Goal: Use online tool/utility: Utilize a website feature to perform a specific function

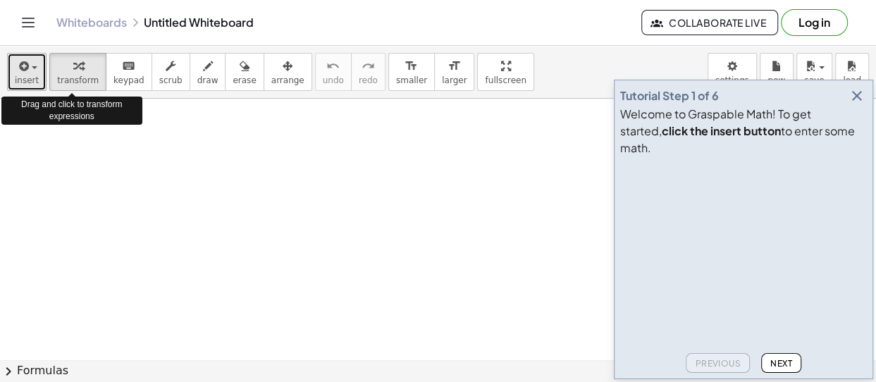
click at [35, 66] on button "insert" at bounding box center [26, 72] width 39 height 38
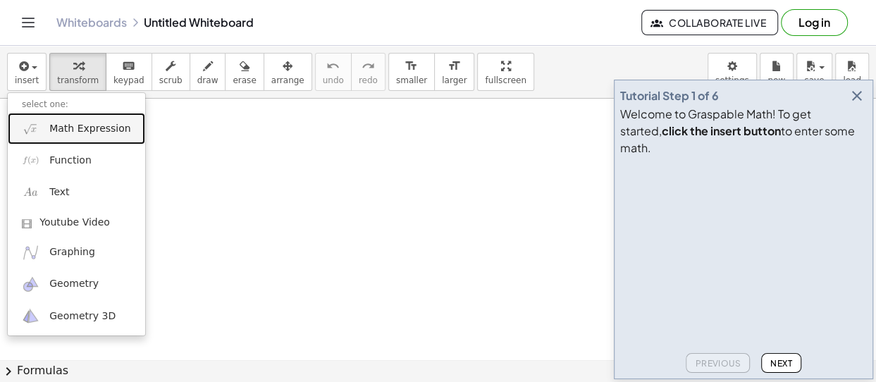
click at [59, 126] on span "Math Expression" at bounding box center [89, 129] width 81 height 14
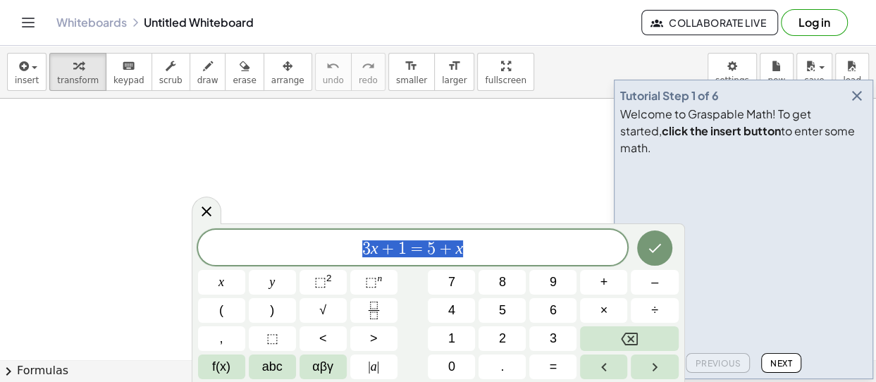
drag, startPoint x: 470, startPoint y: 250, endPoint x: 350, endPoint y: 254, distance: 119.9
click at [350, 254] on span "3 x + 1 = 5 + x" at bounding box center [413, 249] width 430 height 20
click at [659, 256] on icon "Done" at bounding box center [655, 248] width 17 height 17
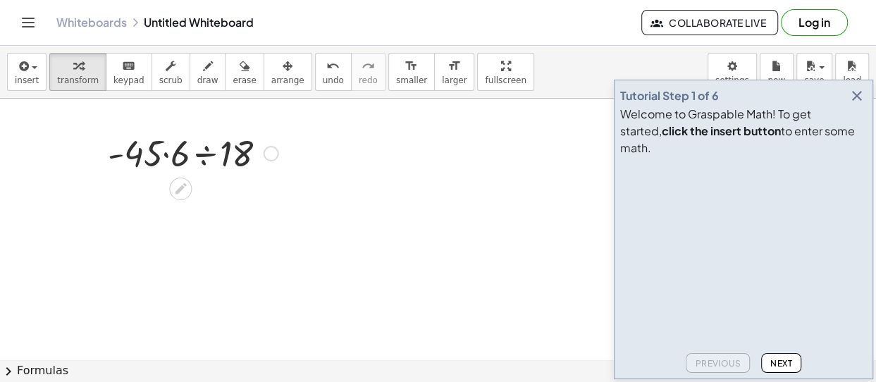
click at [165, 157] on div at bounding box center [193, 152] width 185 height 48
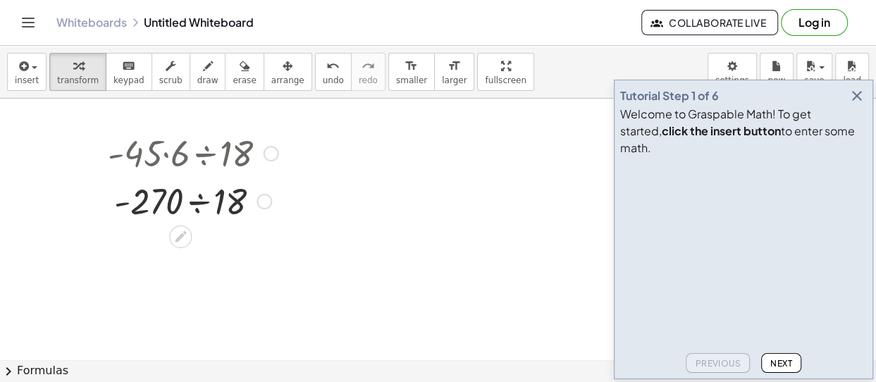
click at [199, 202] on div at bounding box center [193, 200] width 185 height 48
click at [326, 69] on icon "undo" at bounding box center [332, 66] width 13 height 17
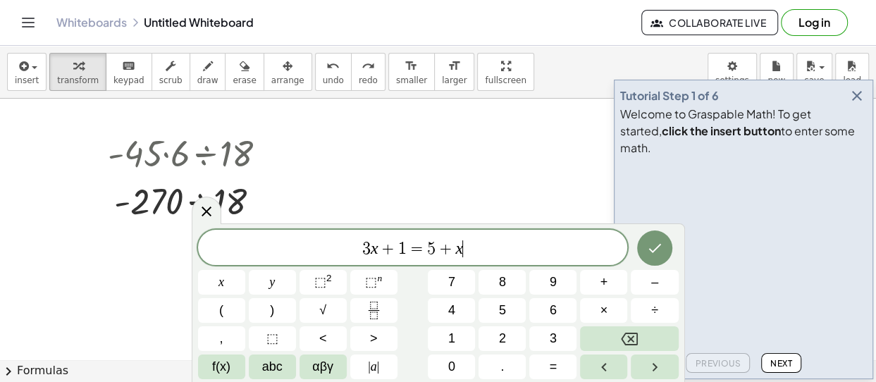
click at [544, 238] on div "3 x + 1 = 5 + x ​" at bounding box center [413, 247] width 430 height 35
click at [653, 240] on icon "Done" at bounding box center [655, 248] width 17 height 17
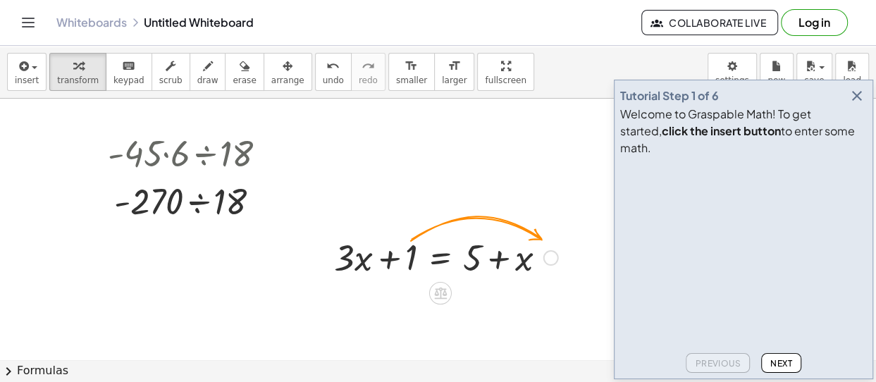
click at [551, 255] on div at bounding box center [552, 258] width 16 height 16
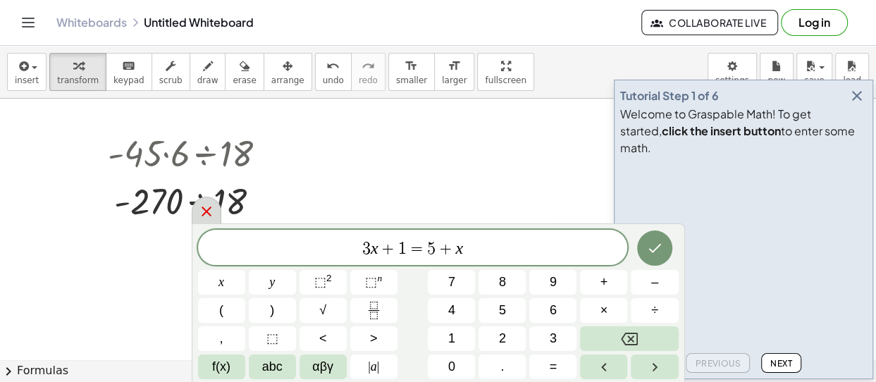
click at [204, 211] on icon at bounding box center [207, 212] width 10 height 10
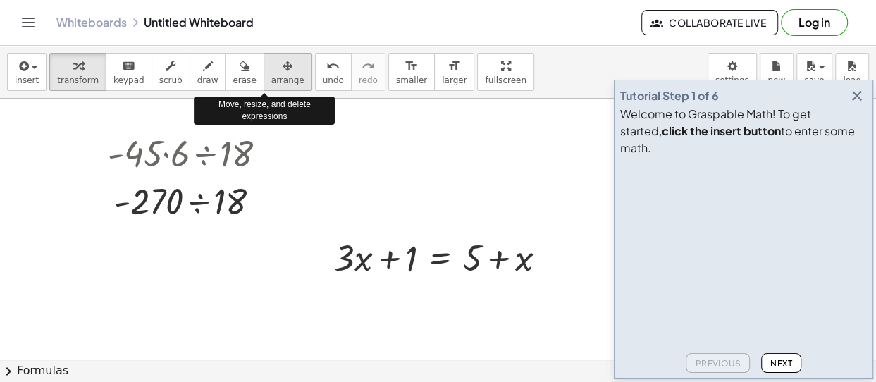
click at [272, 76] on span "arrange" at bounding box center [287, 80] width 33 height 10
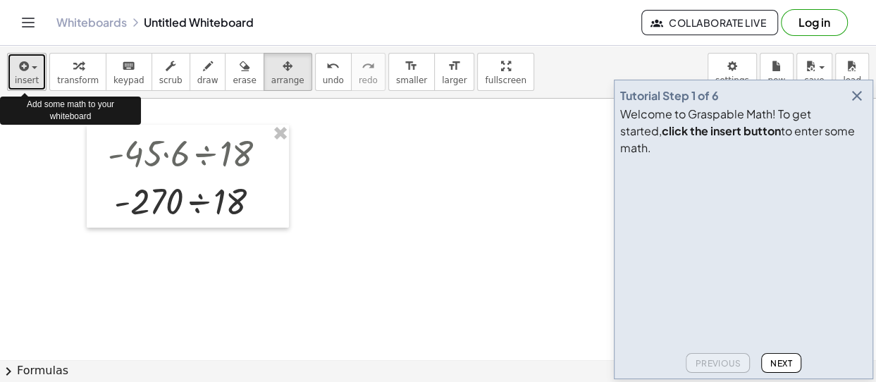
click at [35, 68] on span "button" at bounding box center [35, 67] width 6 height 3
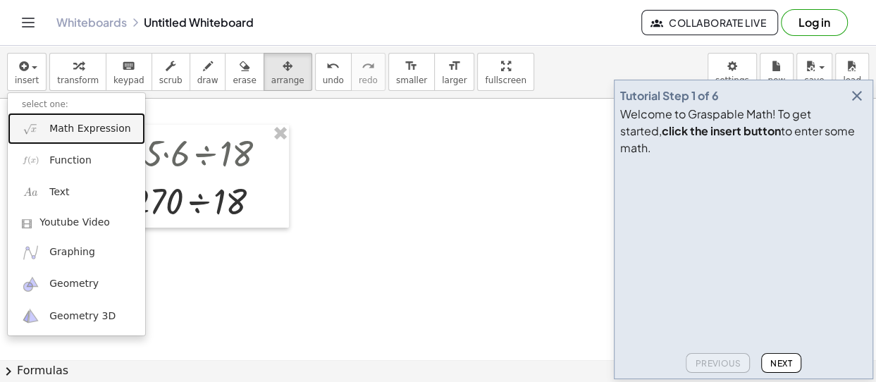
click at [54, 129] on span "Math Expression" at bounding box center [89, 129] width 81 height 14
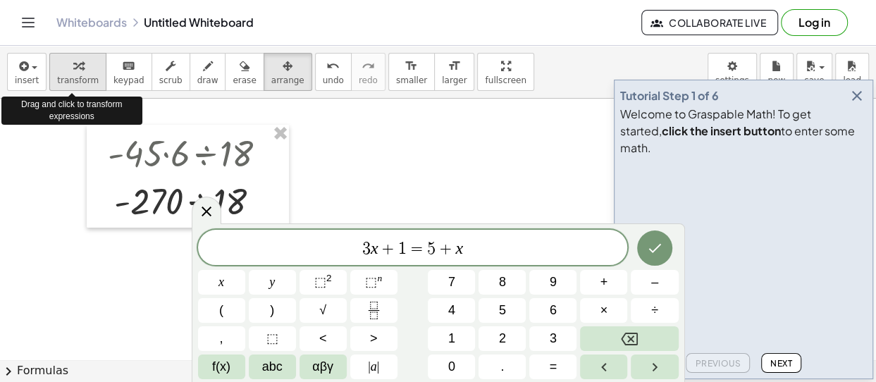
click at [73, 66] on icon "button" at bounding box center [78, 66] width 10 height 17
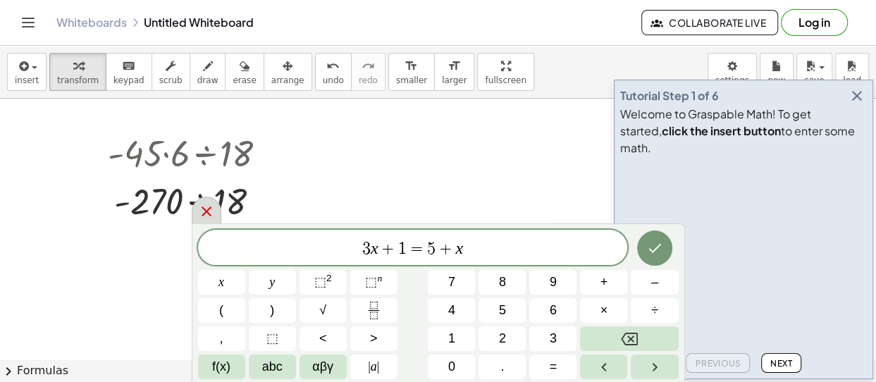
click at [209, 207] on icon at bounding box center [207, 212] width 10 height 10
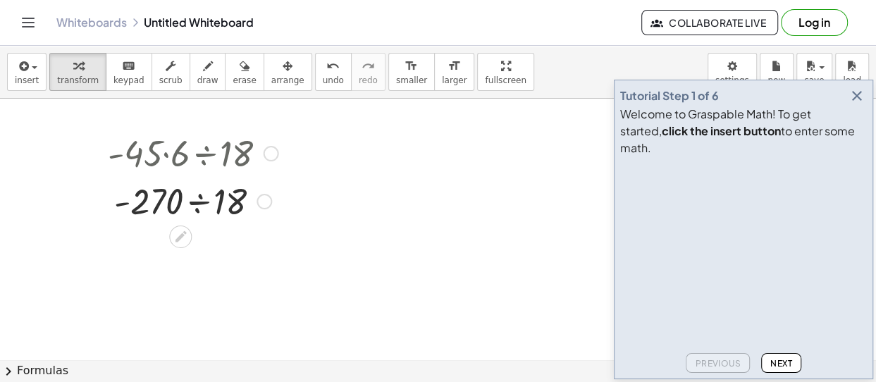
click at [264, 204] on div at bounding box center [265, 202] width 16 height 16
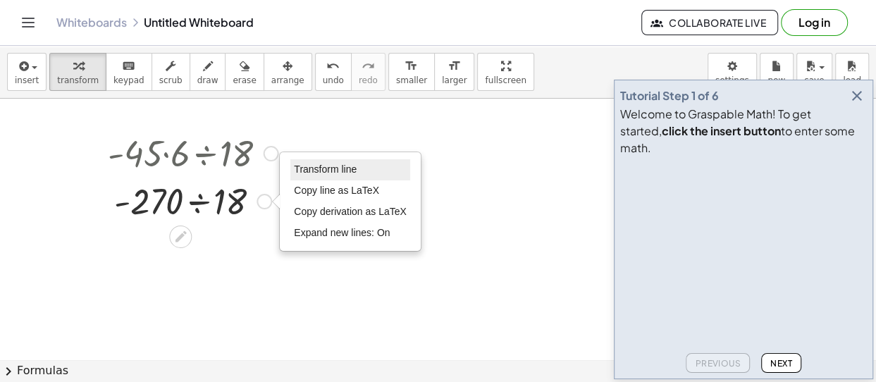
click at [320, 168] on span "Transform line" at bounding box center [325, 169] width 63 height 11
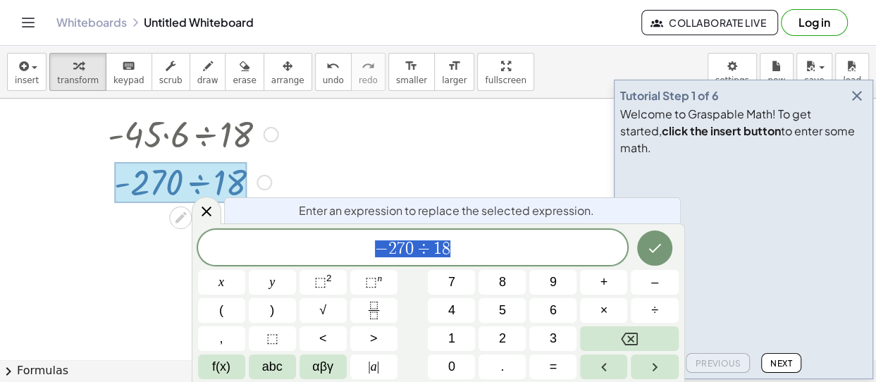
scroll to position [19, 0]
click at [652, 250] on icon "Done" at bounding box center [655, 248] width 17 height 17
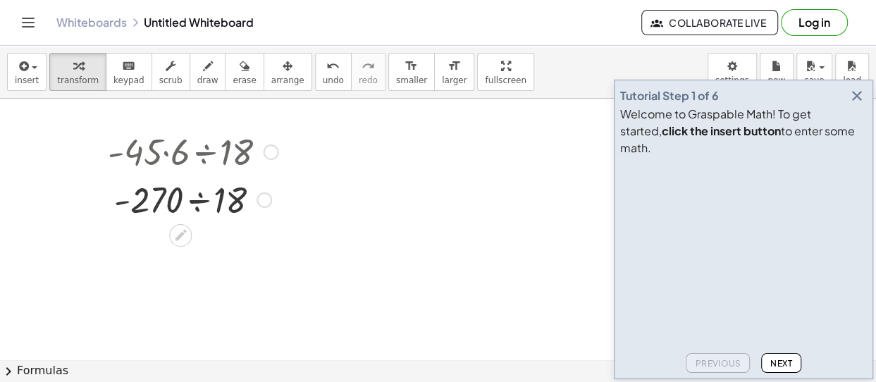
scroll to position [0, 0]
click at [200, 200] on div at bounding box center [193, 200] width 185 height 48
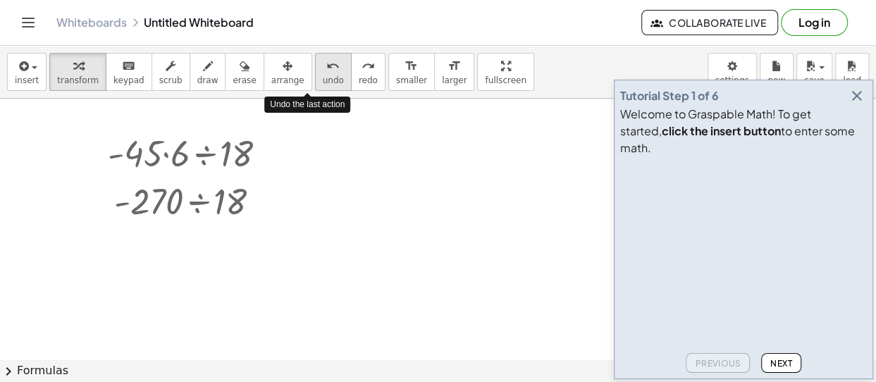
click at [326, 71] on icon "undo" at bounding box center [332, 66] width 13 height 17
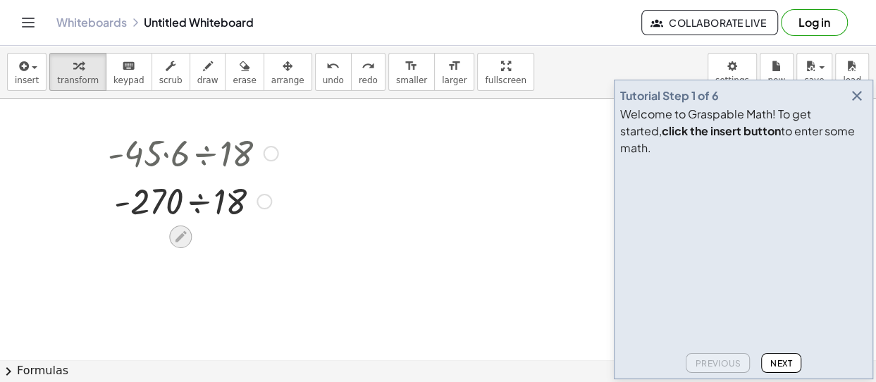
click at [177, 235] on icon at bounding box center [180, 236] width 15 height 15
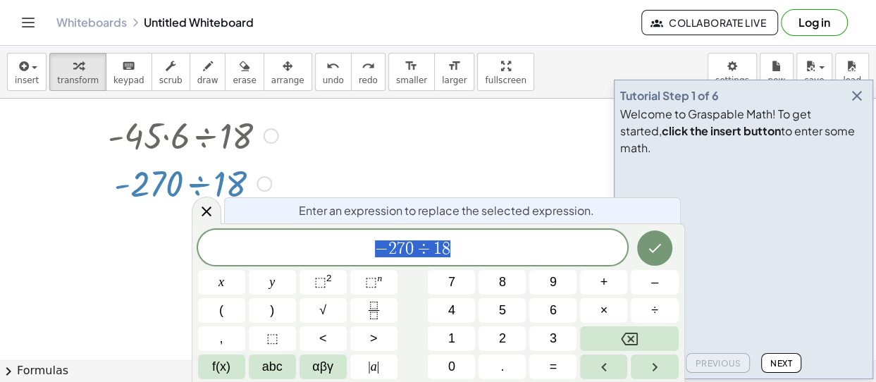
scroll to position [19, 0]
click at [208, 209] on icon at bounding box center [207, 212] width 10 height 10
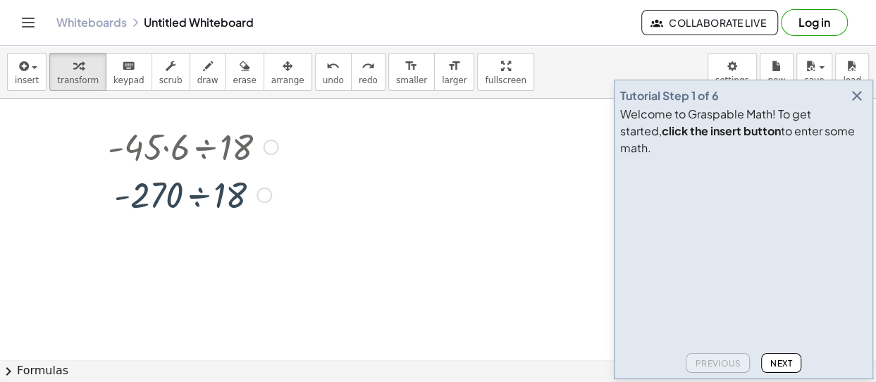
scroll to position [0, 0]
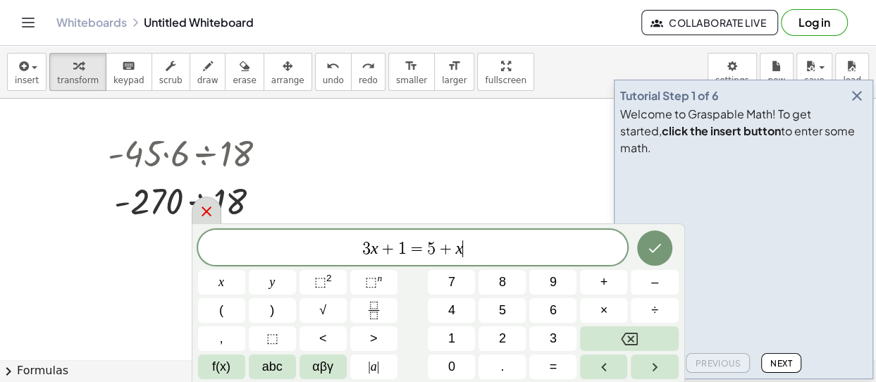
click at [202, 210] on icon at bounding box center [206, 211] width 17 height 17
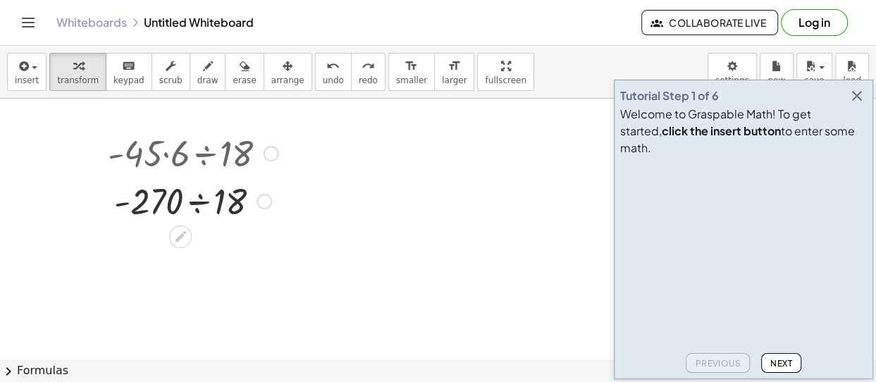
click at [197, 164] on div at bounding box center [193, 152] width 185 height 48
click at [195, 202] on div at bounding box center [193, 200] width 270 height 48
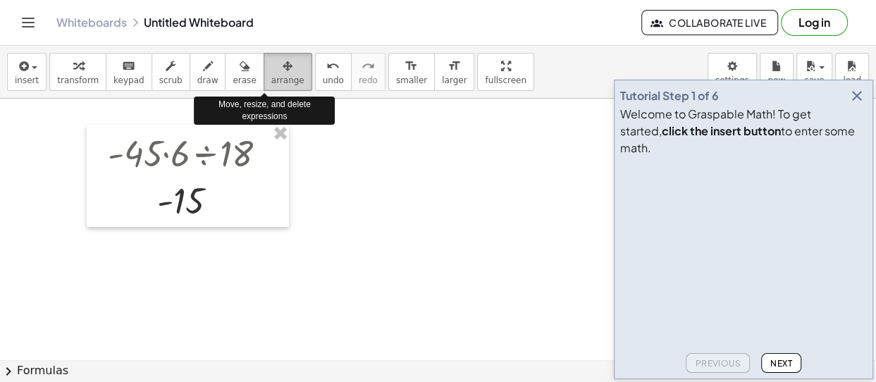
click at [271, 76] on span "arrange" at bounding box center [287, 80] width 33 height 10
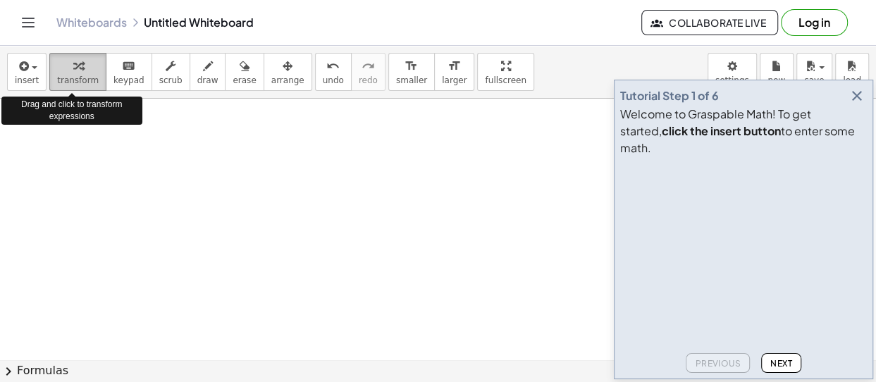
click at [56, 73] on button "transform" at bounding box center [77, 72] width 57 height 38
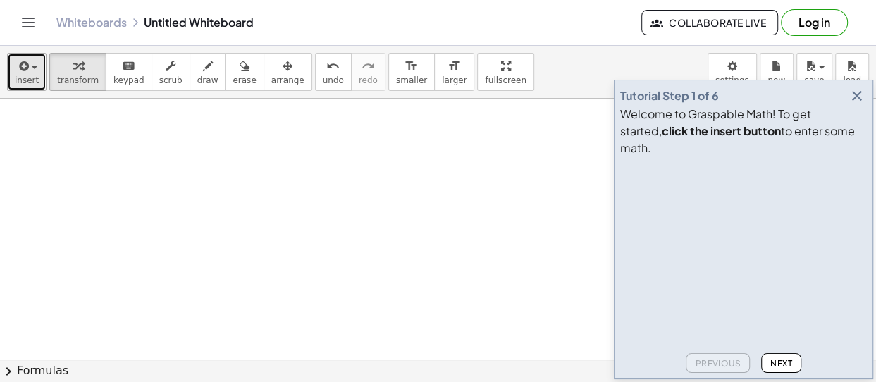
click at [30, 69] on div "button" at bounding box center [27, 65] width 24 height 17
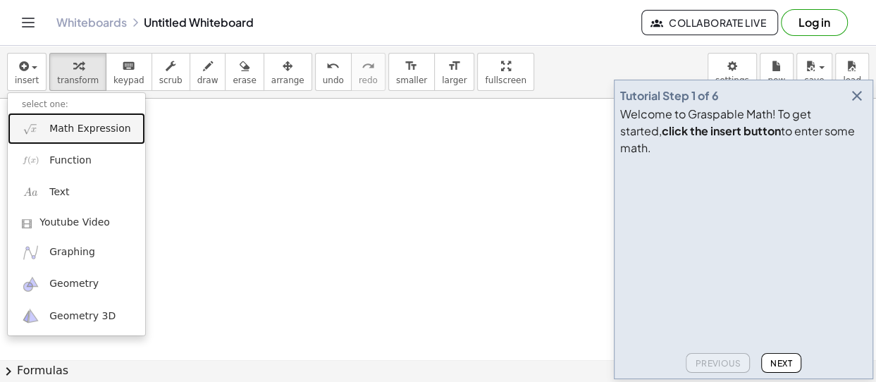
click at [37, 128] on img at bounding box center [31, 129] width 18 height 18
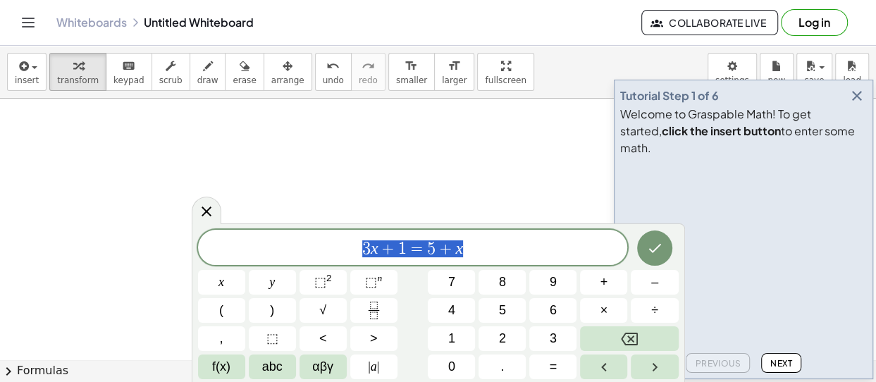
drag, startPoint x: 489, startPoint y: 251, endPoint x: 262, endPoint y: 234, distance: 227.7
click at [262, 234] on div "******** 3 x + 1 = 5 + x" at bounding box center [413, 247] width 430 height 35
click at [656, 248] on icon "Done" at bounding box center [655, 248] width 13 height 9
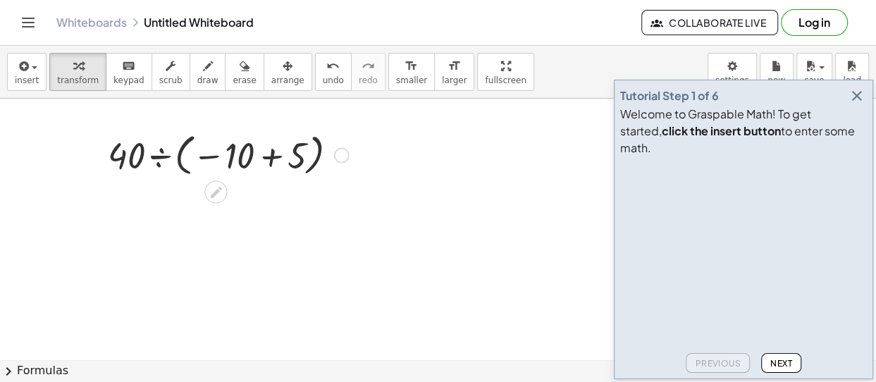
click at [259, 157] on div at bounding box center [228, 153] width 255 height 51
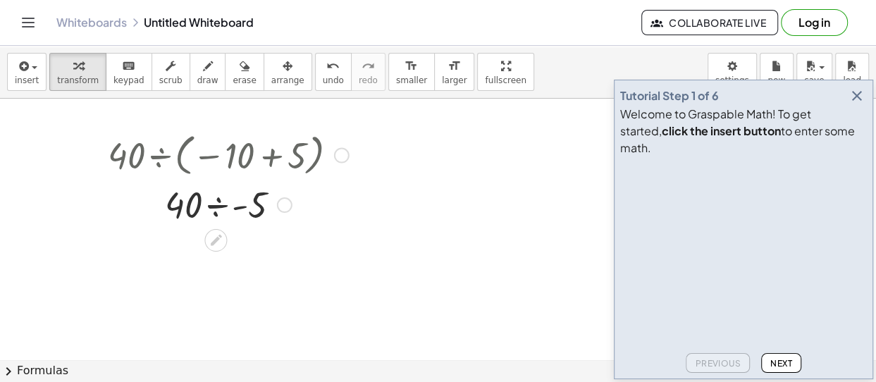
click at [220, 210] on div at bounding box center [228, 204] width 255 height 48
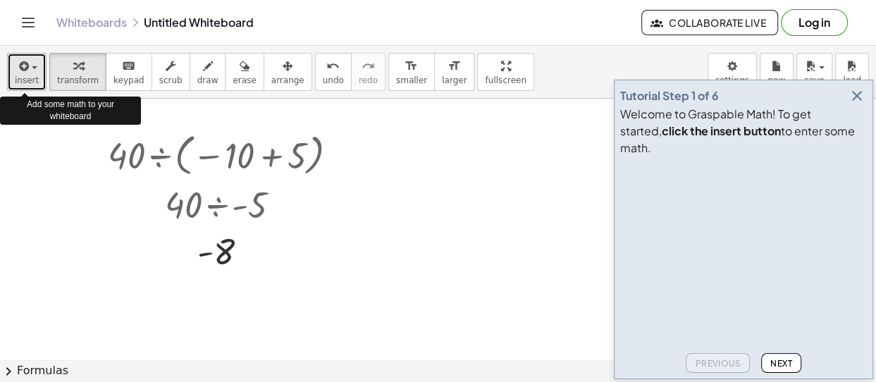
click at [34, 72] on div "button" at bounding box center [27, 65] width 24 height 17
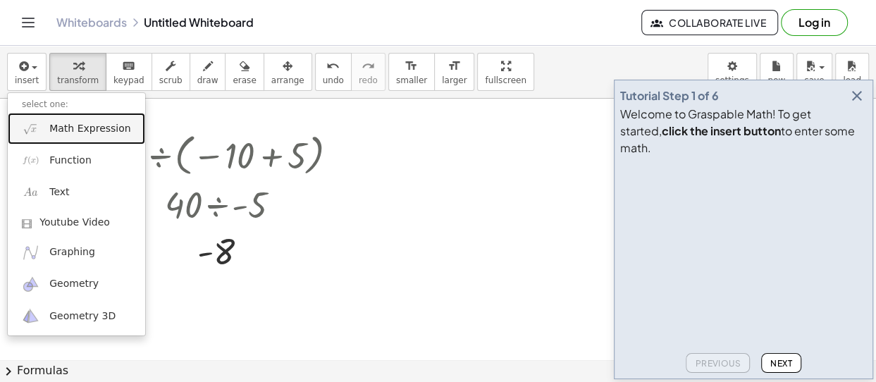
click at [44, 128] on link "Math Expression" at bounding box center [76, 129] width 137 height 32
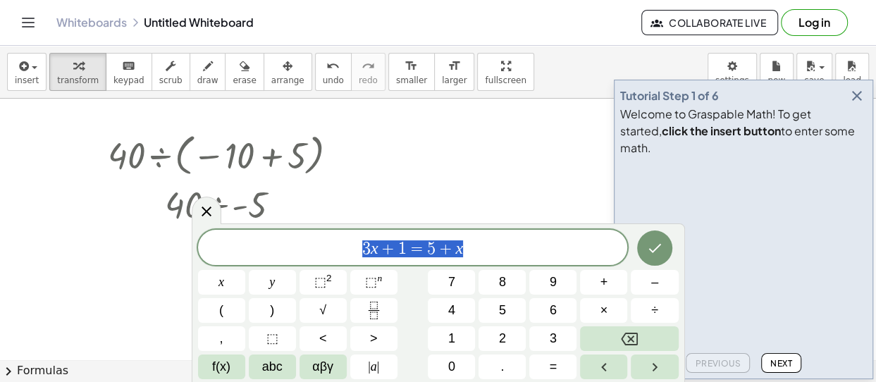
drag, startPoint x: 484, startPoint y: 250, endPoint x: 288, endPoint y: 264, distance: 196.5
click at [288, 264] on div "******** 3 x + 1 = 5 + x" at bounding box center [413, 247] width 430 height 35
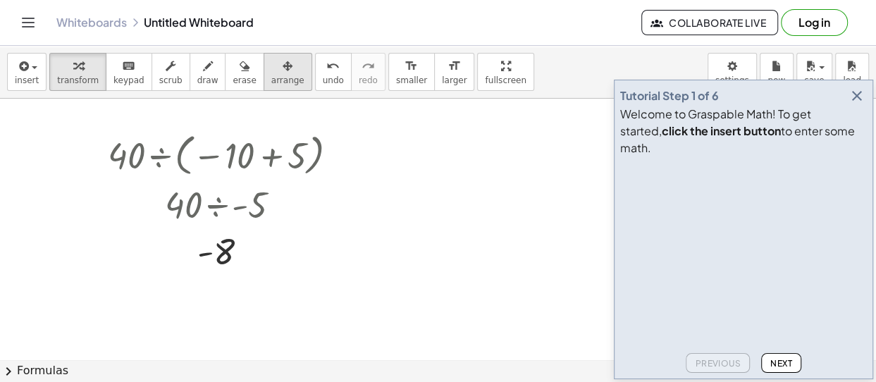
click at [271, 75] on span "arrange" at bounding box center [287, 80] width 33 height 10
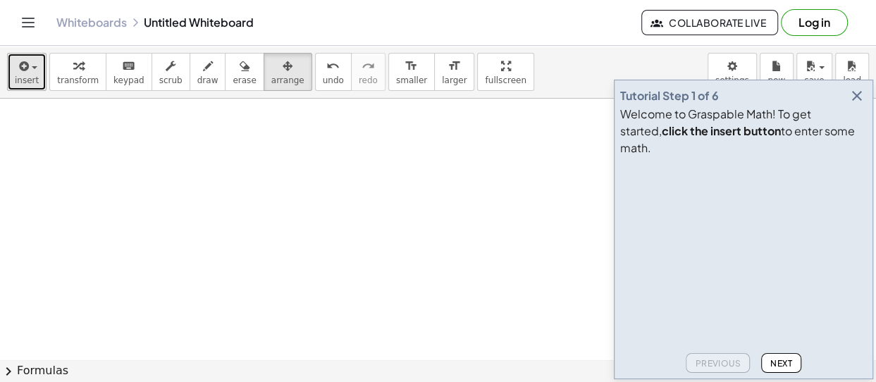
click at [35, 66] on button "insert" at bounding box center [26, 72] width 39 height 38
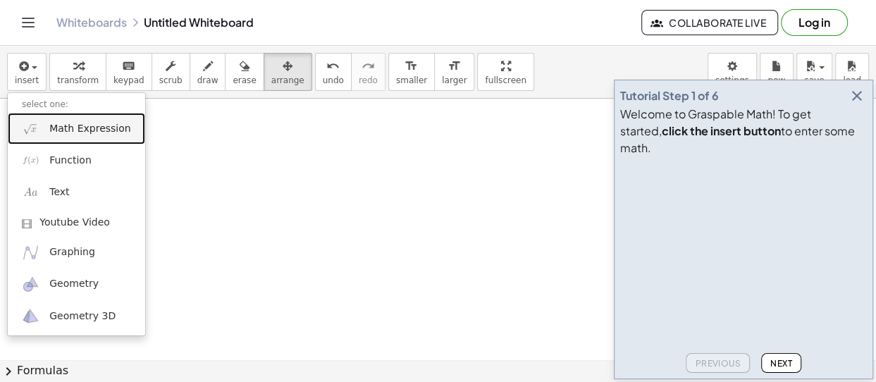
click at [49, 135] on link "Math Expression" at bounding box center [76, 129] width 137 height 32
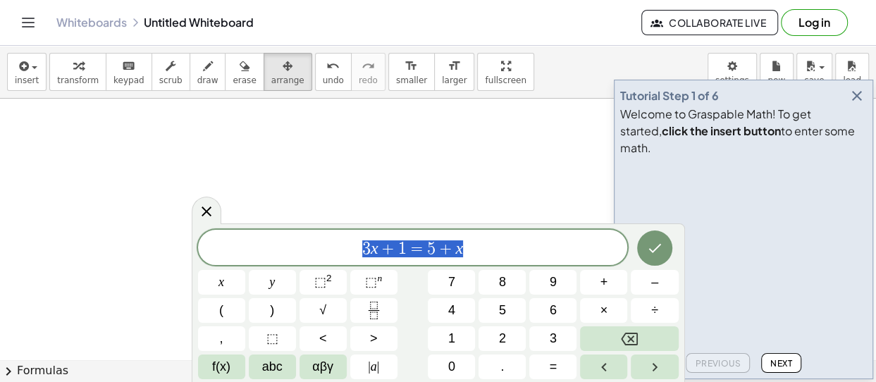
drag, startPoint x: 483, startPoint y: 254, endPoint x: 305, endPoint y: 242, distance: 178.1
click at [305, 242] on span "3 x + 1 = 5 + x" at bounding box center [413, 249] width 430 height 20
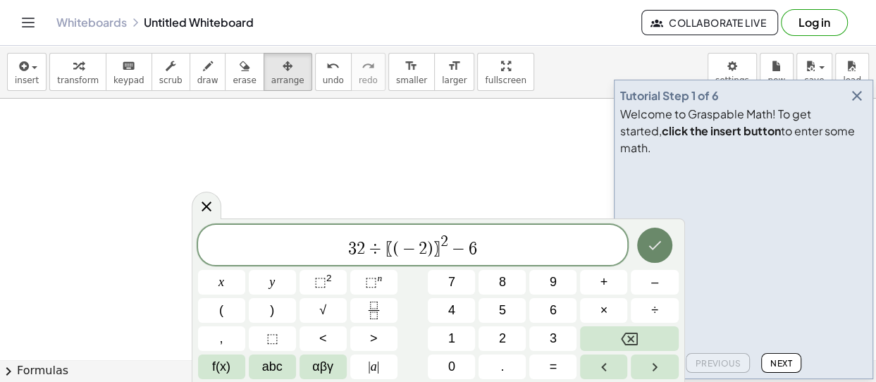
click at [652, 243] on icon "Done" at bounding box center [655, 245] width 17 height 17
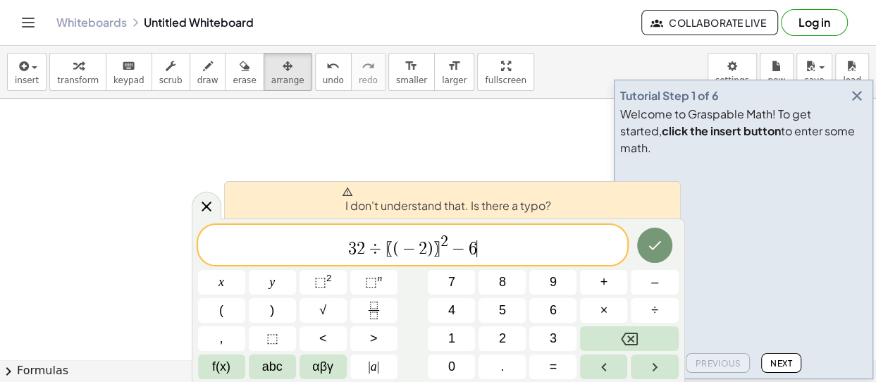
click at [434, 254] on span "〗" at bounding box center [437, 248] width 8 height 17
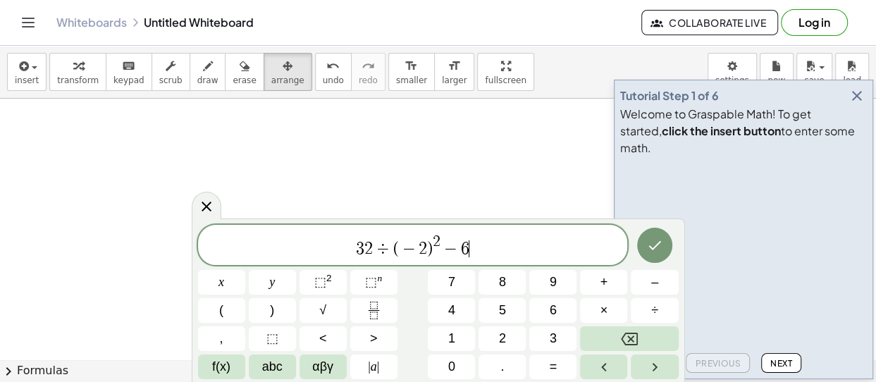
click at [517, 254] on span "3 2 ÷ ( − 2 ) 2 − 6 ​" at bounding box center [413, 245] width 430 height 25
click at [655, 238] on icon "Done" at bounding box center [655, 245] width 17 height 17
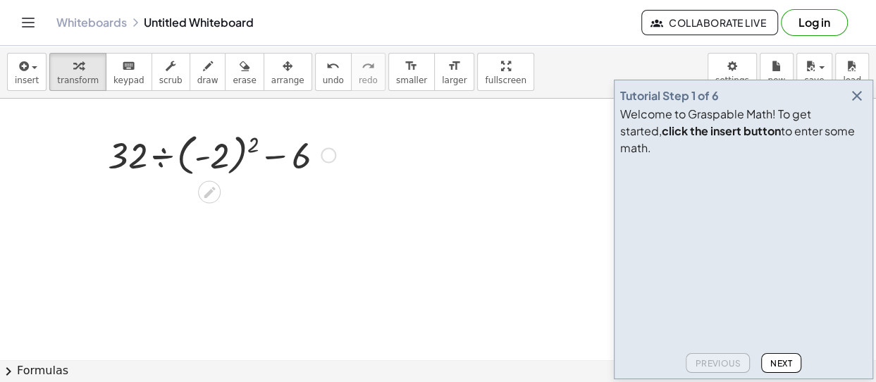
click at [203, 159] on div at bounding box center [222, 153] width 242 height 51
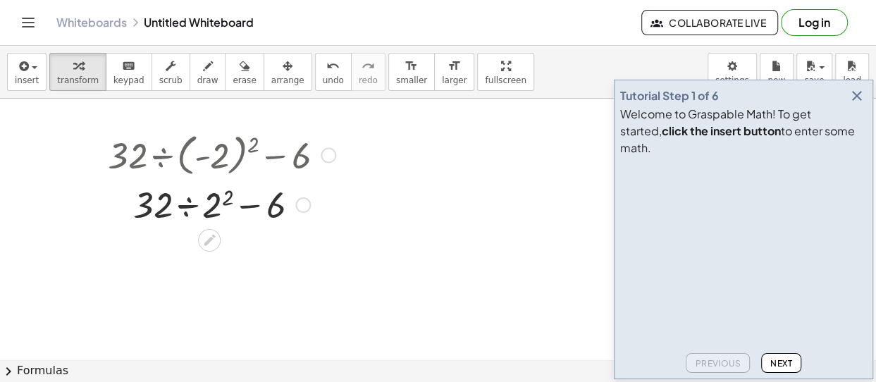
click at [214, 204] on div at bounding box center [222, 204] width 242 height 48
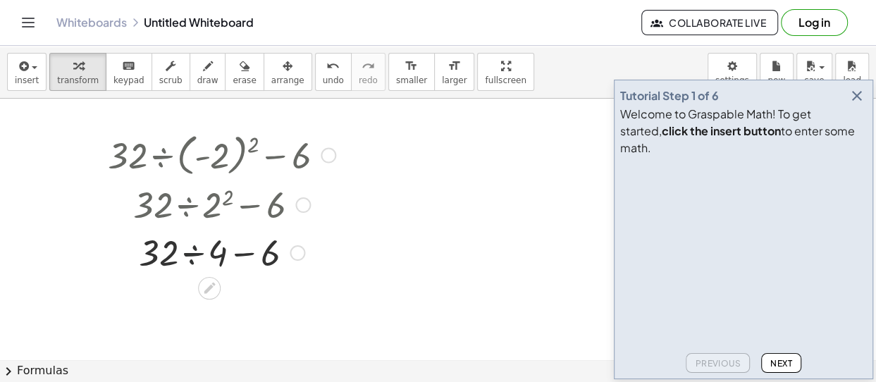
click at [195, 254] on div at bounding box center [222, 252] width 242 height 48
click at [205, 305] on div at bounding box center [222, 300] width 242 height 48
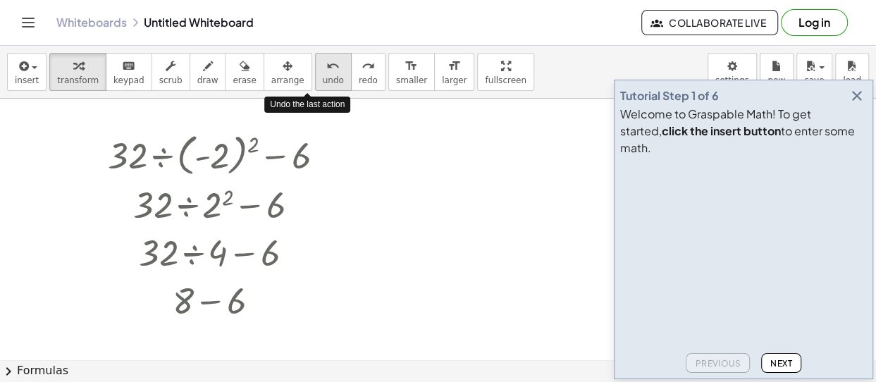
click at [326, 71] on icon "undo" at bounding box center [332, 66] width 13 height 17
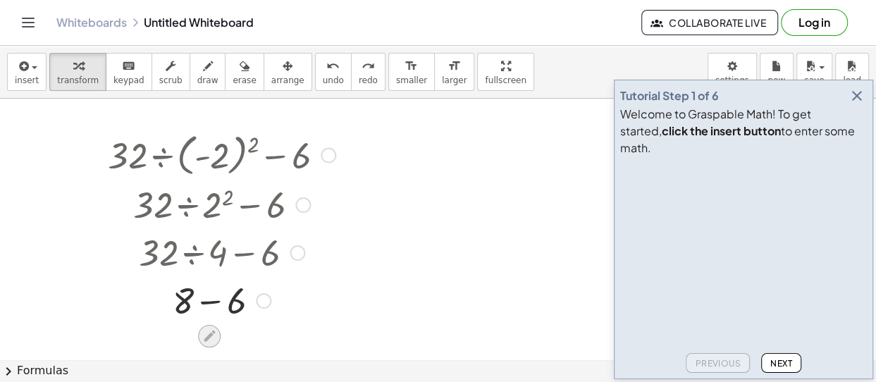
click at [209, 332] on icon at bounding box center [209, 336] width 15 height 15
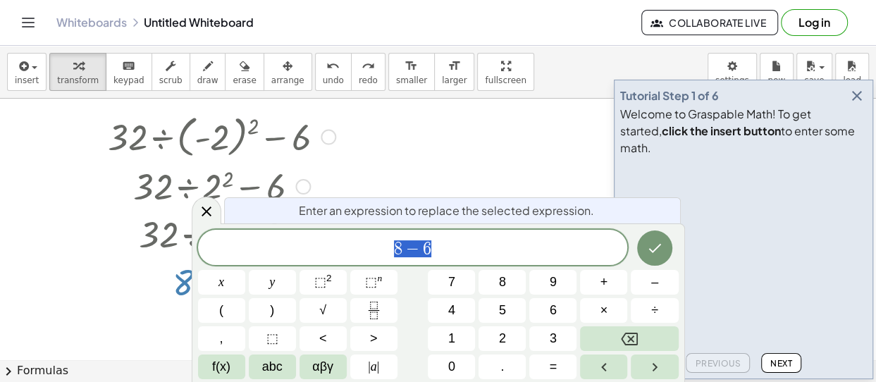
scroll to position [19, 0]
click at [648, 252] on icon "Done" at bounding box center [655, 248] width 17 height 17
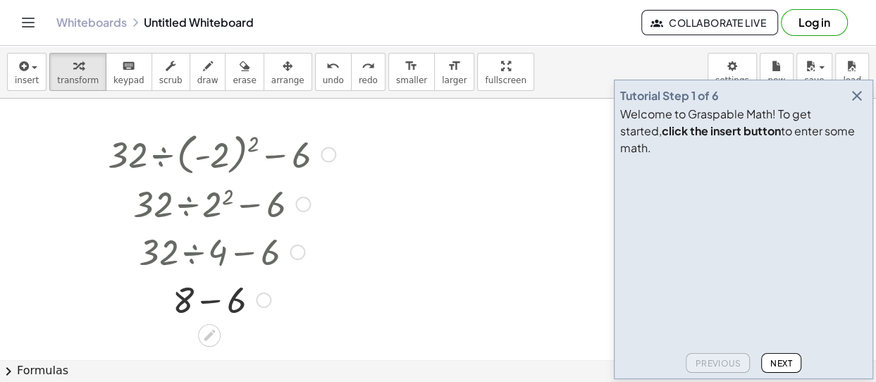
scroll to position [0, 0]
click at [217, 307] on div at bounding box center [221, 300] width 296 height 48
click at [326, 318] on div at bounding box center [222, 299] width 242 height 47
click at [271, 68] on div "button" at bounding box center [287, 65] width 33 height 17
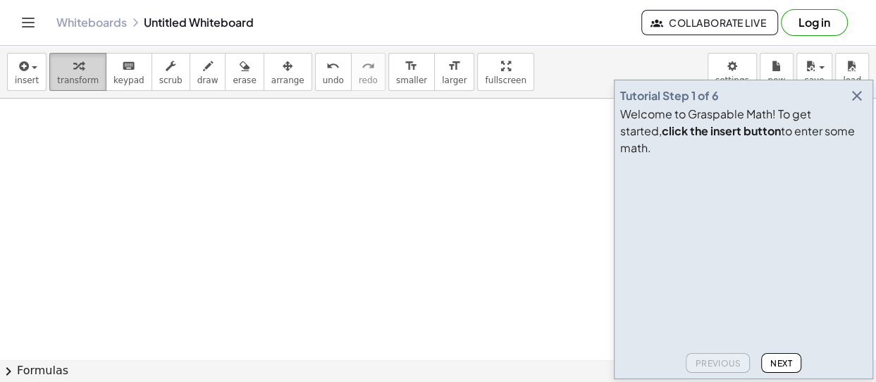
click at [78, 69] on div "button" at bounding box center [78, 65] width 42 height 17
click at [32, 66] on span "button" at bounding box center [35, 67] width 6 height 3
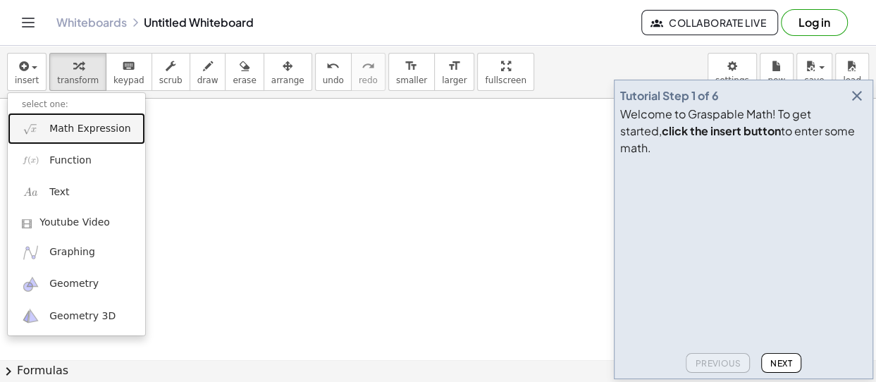
click at [39, 135] on img at bounding box center [31, 129] width 18 height 18
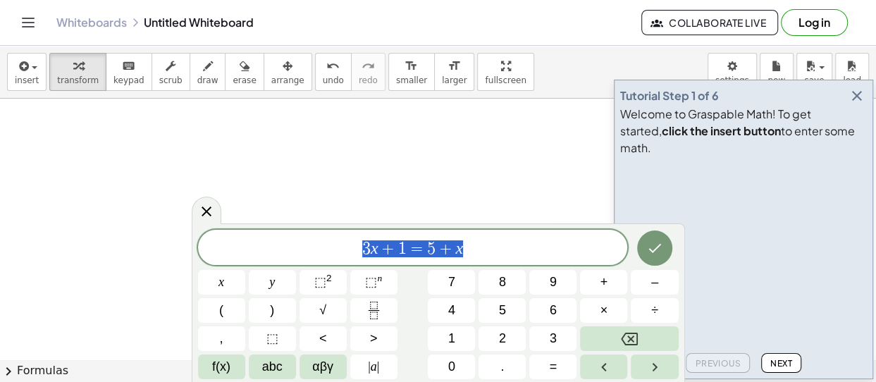
drag, startPoint x: 472, startPoint y: 255, endPoint x: 302, endPoint y: 246, distance: 169.5
click at [302, 246] on span "3 x + 1 = 5 + x" at bounding box center [413, 249] width 430 height 20
click at [653, 247] on icon "Done" at bounding box center [655, 248] width 17 height 17
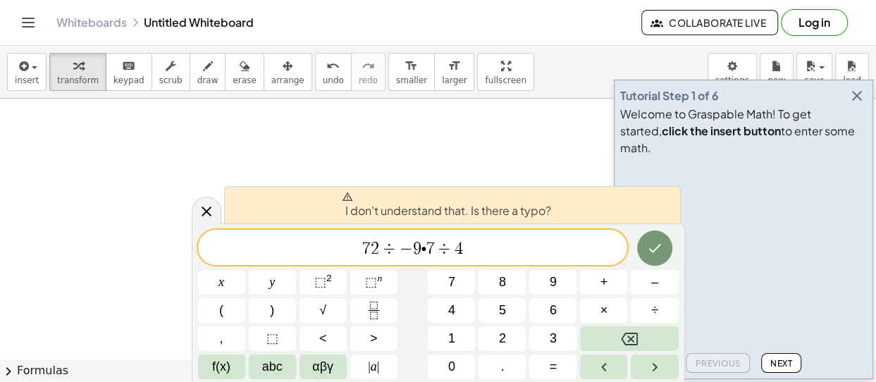
click at [420, 244] on span "7 2 ÷ − 9 ∙ 7 ÷ 4 ​" at bounding box center [413, 249] width 430 height 20
click at [428, 247] on span "7" at bounding box center [430, 248] width 8 height 17
click at [467, 243] on span "7 2 ÷ − 9 ∙ 7 ÷ 4 ​" at bounding box center [413, 249] width 430 height 20
click at [655, 251] on icon "Done" at bounding box center [655, 248] width 17 height 17
drag, startPoint x: 501, startPoint y: 262, endPoint x: 360, endPoint y: 245, distance: 142.1
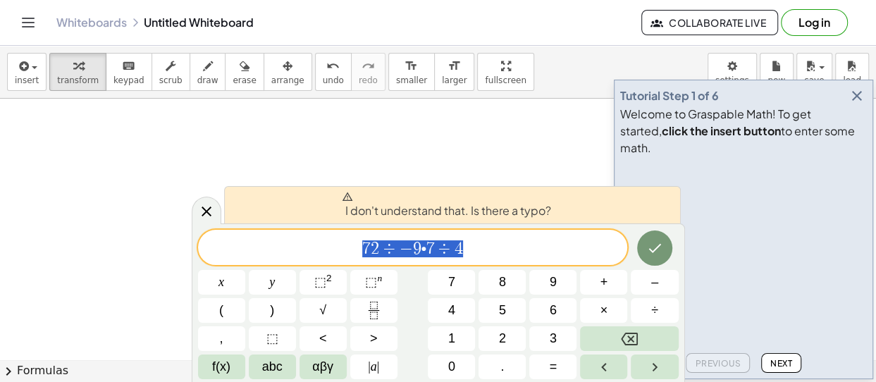
click at [360, 245] on div "**********" at bounding box center [413, 247] width 430 height 35
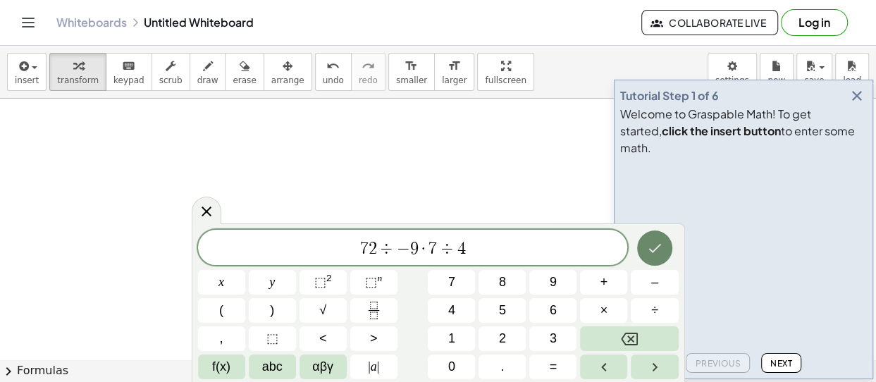
click at [656, 243] on icon "Done" at bounding box center [655, 248] width 17 height 17
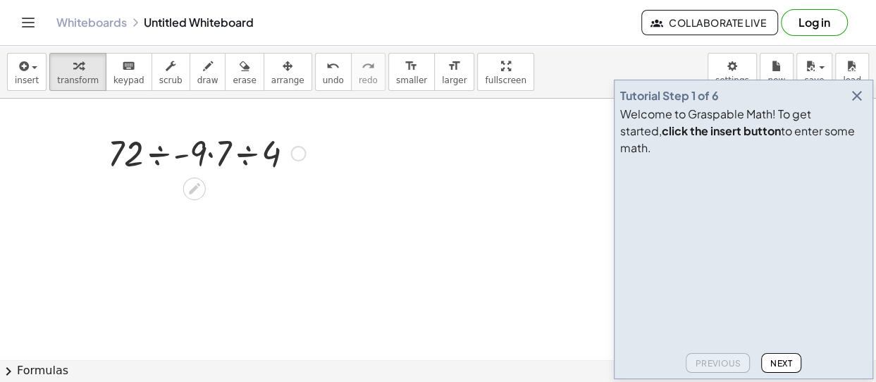
click at [161, 150] on div at bounding box center [207, 152] width 212 height 48
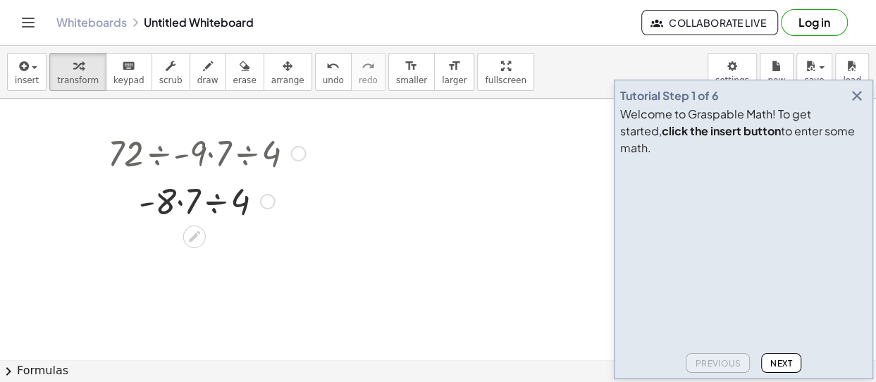
click at [179, 202] on div at bounding box center [207, 200] width 212 height 48
click at [212, 202] on div at bounding box center [207, 200] width 212 height 48
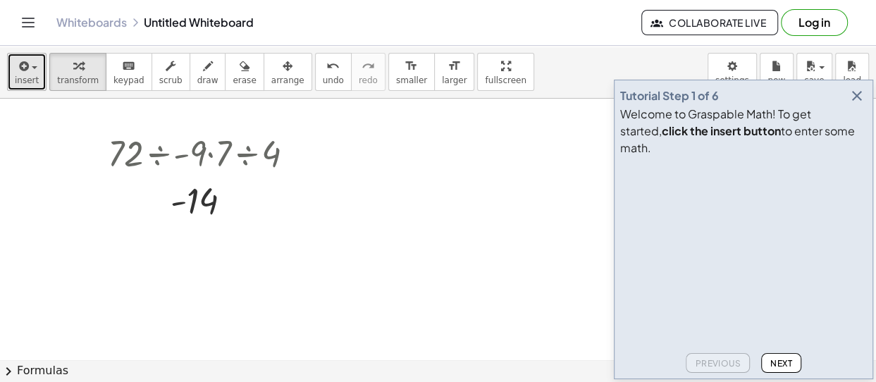
click at [36, 61] on button "insert" at bounding box center [26, 72] width 39 height 38
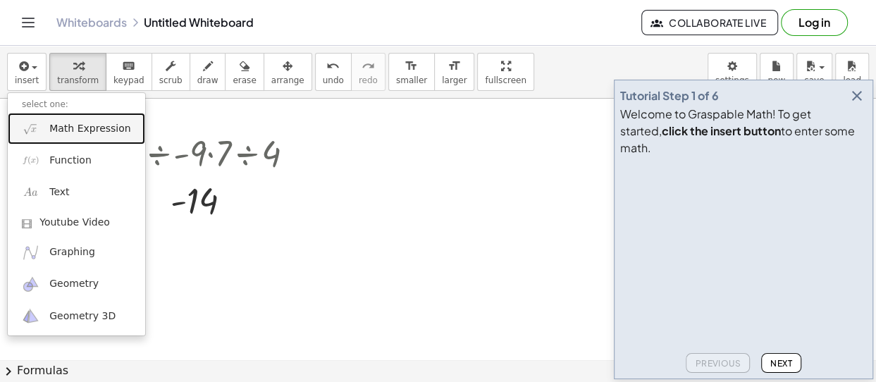
click at [39, 133] on link "Math Expression" at bounding box center [76, 129] width 137 height 32
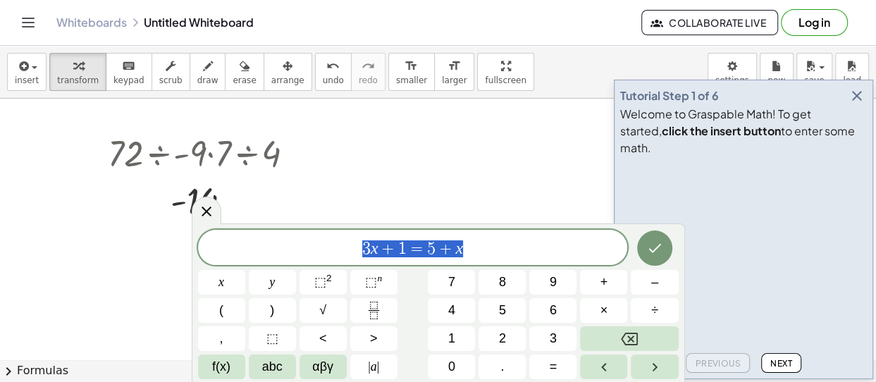
drag, startPoint x: 515, startPoint y: 245, endPoint x: 228, endPoint y: 240, distance: 287.0
click at [228, 240] on span "3 x + 1 = 5 + x" at bounding box center [413, 249] width 430 height 20
click at [659, 249] on icon "Done" at bounding box center [655, 248] width 17 height 17
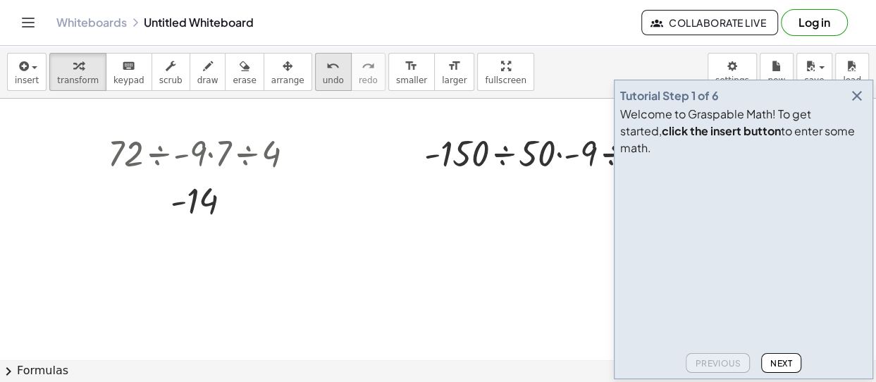
click at [323, 85] on span "undo" at bounding box center [333, 80] width 21 height 10
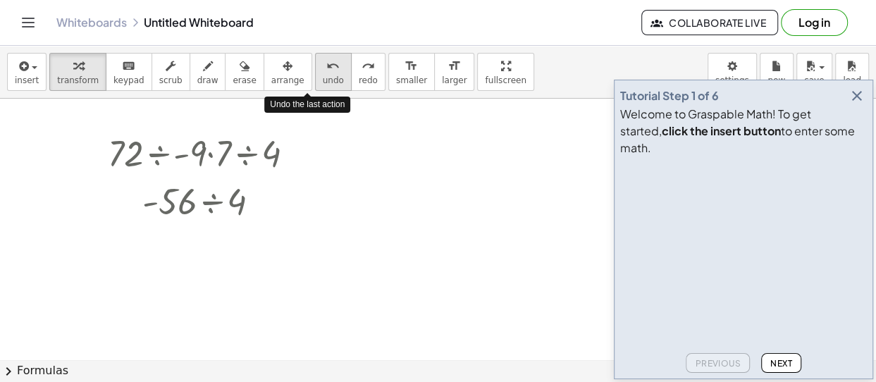
click at [323, 85] on span "undo" at bounding box center [333, 80] width 21 height 10
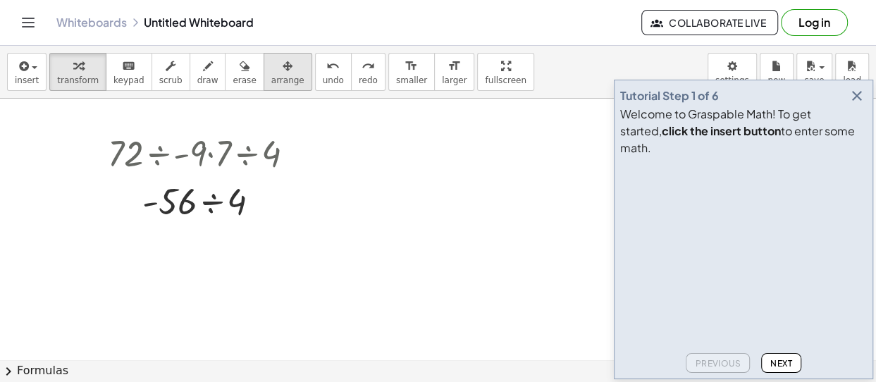
click at [274, 78] on span "arrange" at bounding box center [287, 80] width 33 height 10
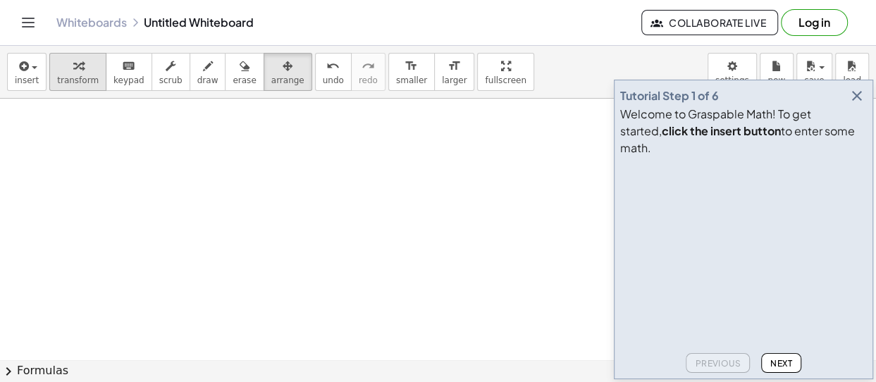
click at [84, 75] on span "transform" at bounding box center [78, 80] width 42 height 10
click at [36, 75] on button "insert" at bounding box center [26, 72] width 39 height 38
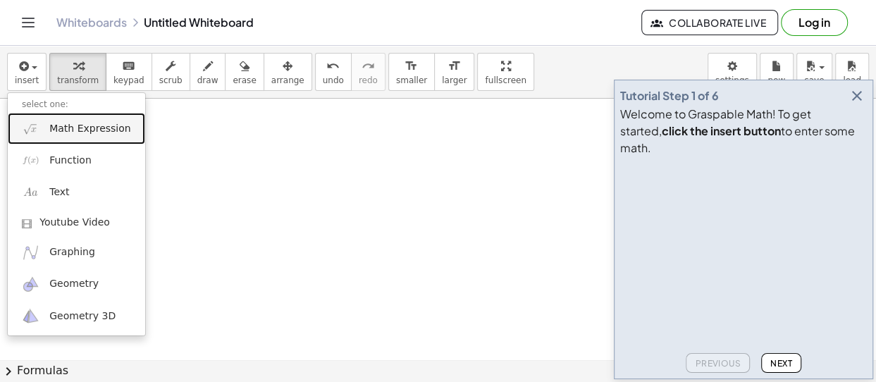
click at [57, 126] on span "Math Expression" at bounding box center [89, 129] width 81 height 14
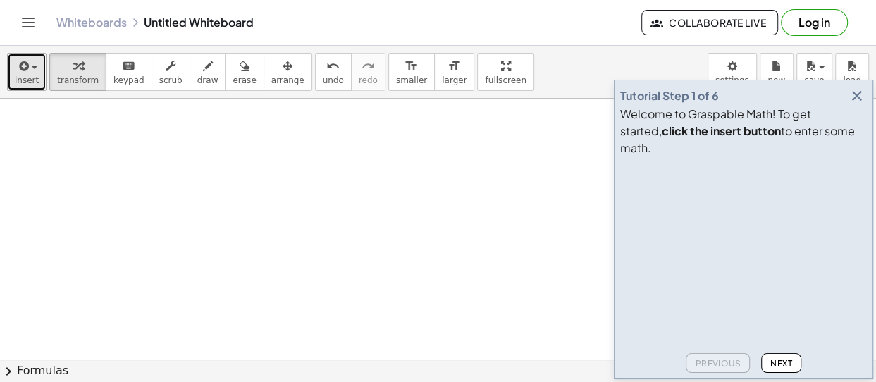
click at [30, 65] on div "button" at bounding box center [27, 65] width 24 height 17
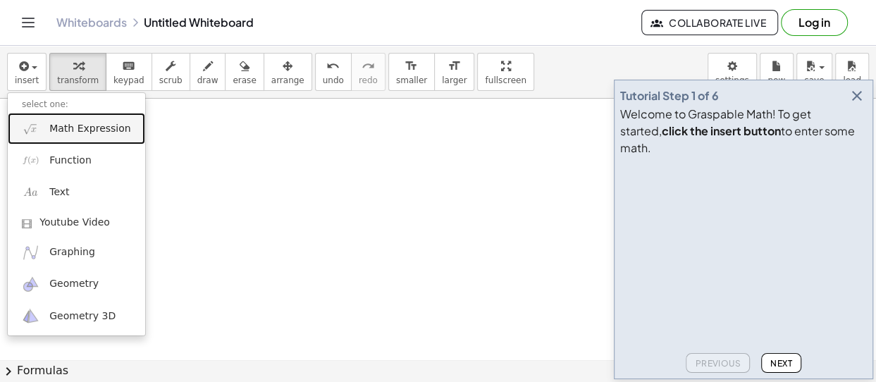
click at [59, 124] on span "Math Expression" at bounding box center [89, 129] width 81 height 14
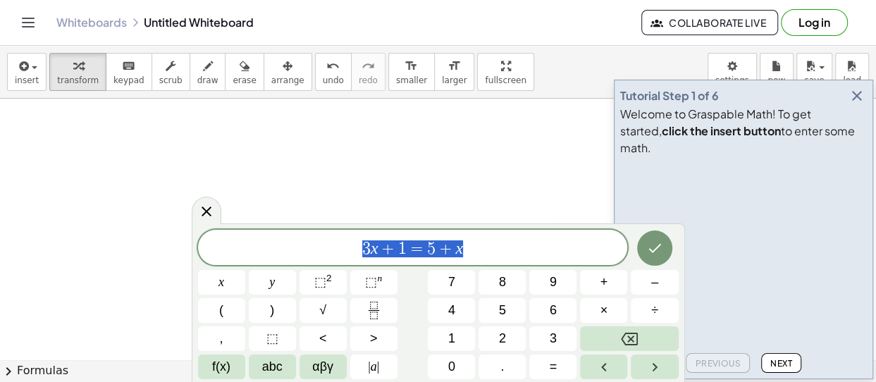
drag, startPoint x: 484, startPoint y: 252, endPoint x: 258, endPoint y: 259, distance: 226.5
click at [258, 259] on div "******** 3 x + 1 = 5 + x" at bounding box center [413, 247] width 430 height 35
click at [656, 237] on button "Done" at bounding box center [654, 248] width 35 height 35
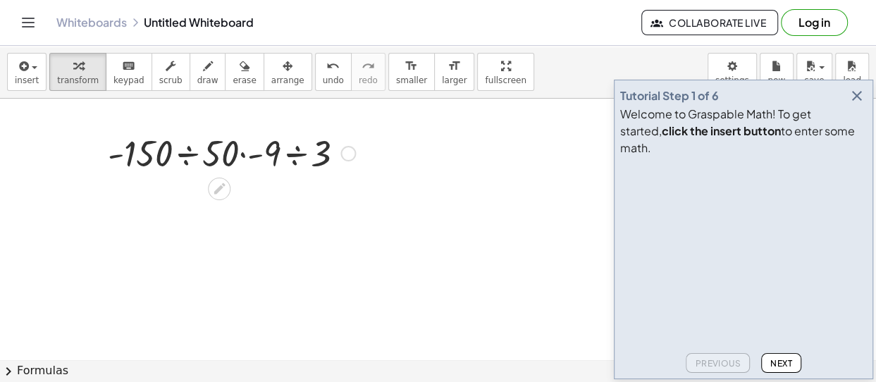
click at [185, 150] on div at bounding box center [232, 152] width 262 height 48
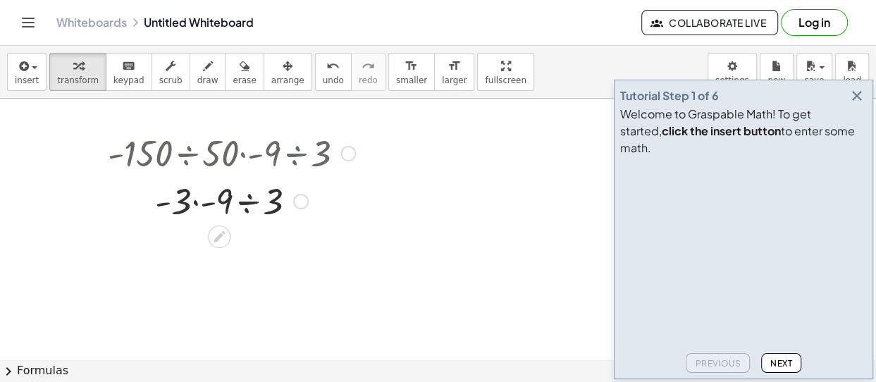
click at [195, 203] on div at bounding box center [232, 200] width 262 height 48
click at [227, 200] on div at bounding box center [232, 200] width 262 height 48
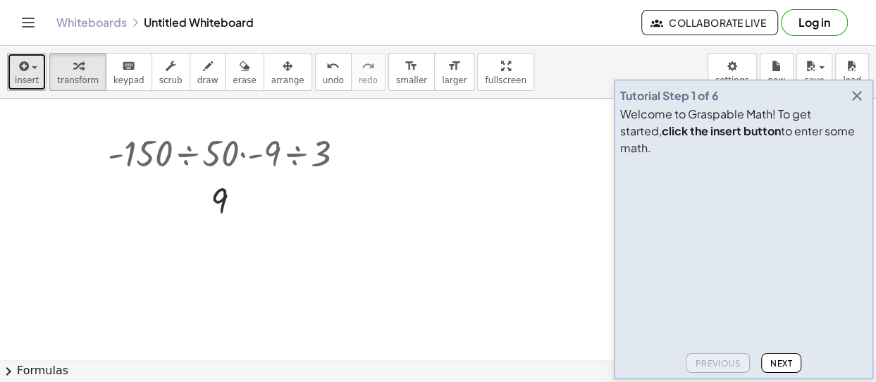
click at [31, 63] on div "button" at bounding box center [27, 65] width 24 height 17
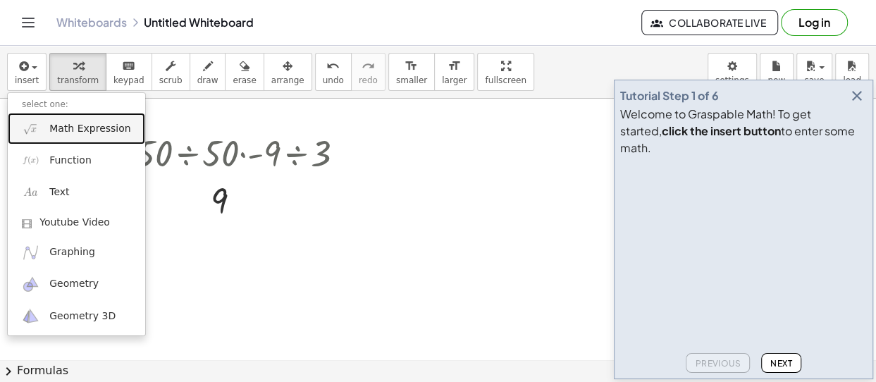
click at [37, 134] on img at bounding box center [31, 129] width 18 height 18
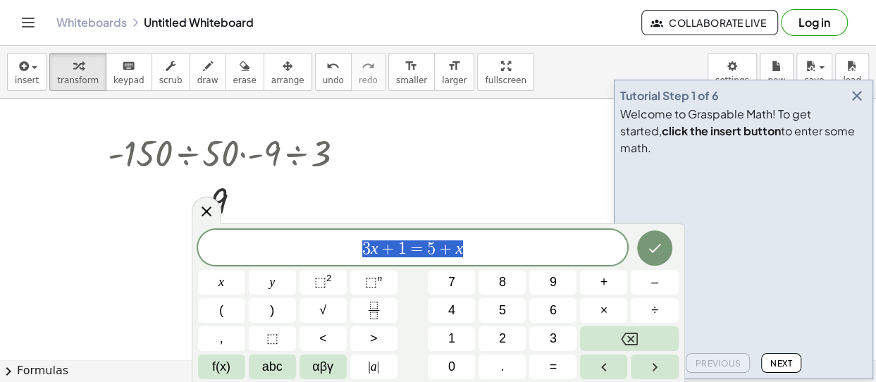
drag, startPoint x: 476, startPoint y: 247, endPoint x: 287, endPoint y: 234, distance: 189.4
click at [287, 234] on div "******** 3 x + 1 = 5 + x" at bounding box center [413, 247] width 430 height 35
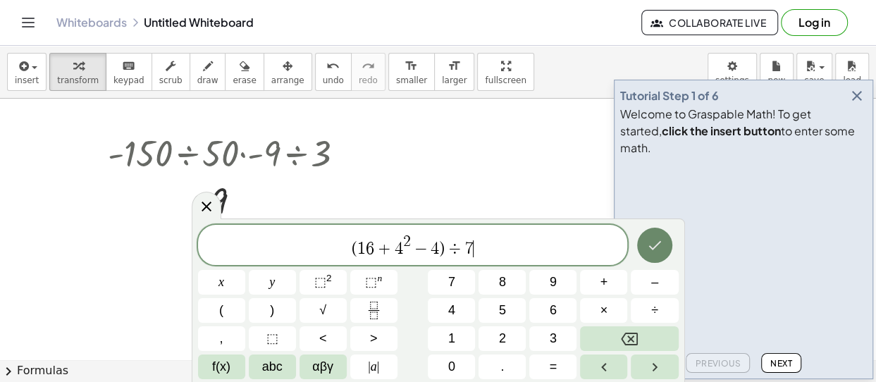
click at [655, 243] on icon "Done" at bounding box center [655, 245] width 17 height 17
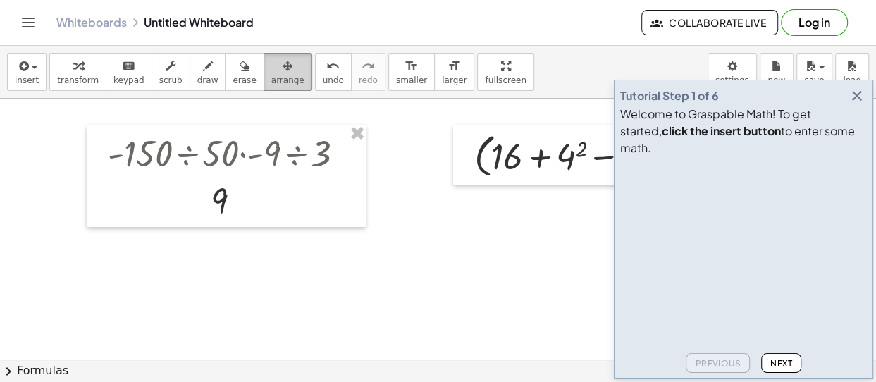
click at [283, 71] on icon "button" at bounding box center [288, 66] width 10 height 17
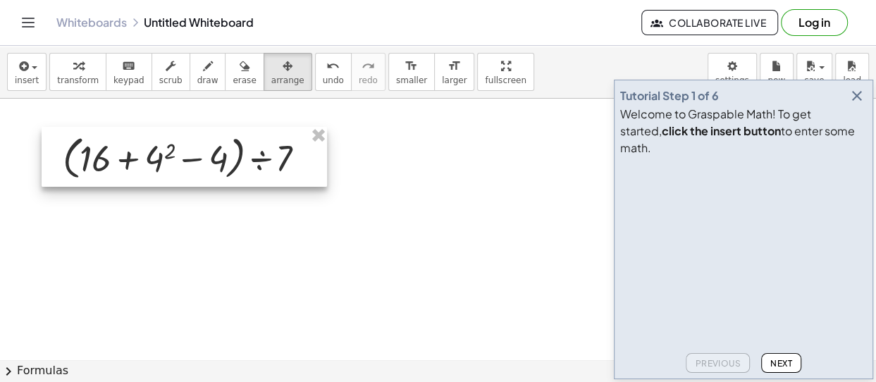
drag, startPoint x: 471, startPoint y: 142, endPoint x: 59, endPoint y: 145, distance: 411.8
click at [59, 145] on div at bounding box center [185, 157] width 286 height 61
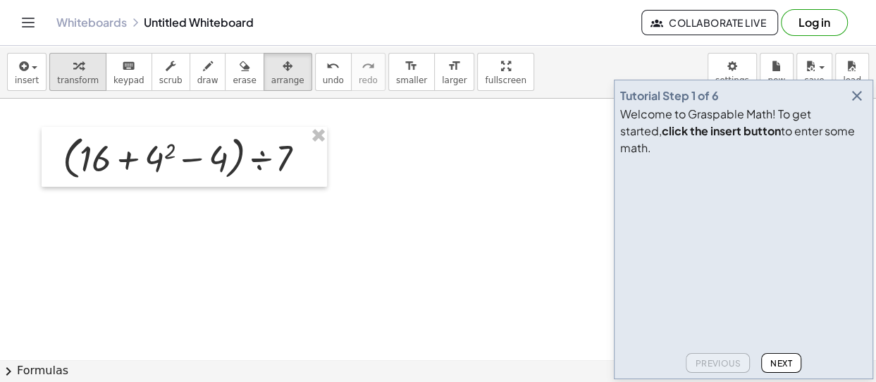
click at [73, 72] on icon "button" at bounding box center [78, 66] width 10 height 17
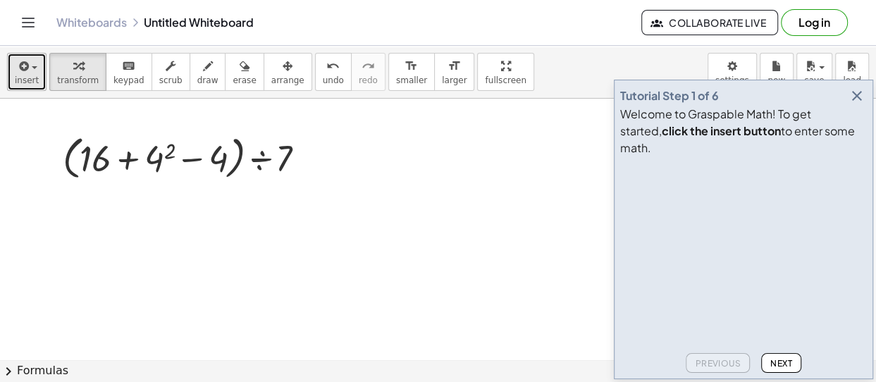
click at [35, 70] on button "insert" at bounding box center [26, 72] width 39 height 38
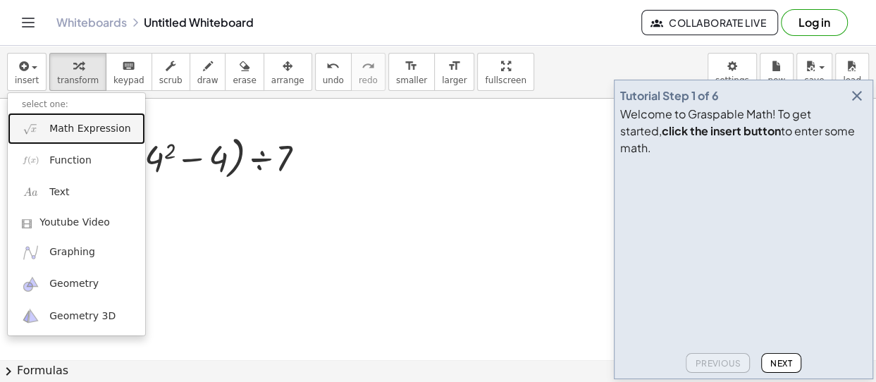
click at [42, 127] on link "Math Expression" at bounding box center [76, 129] width 137 height 32
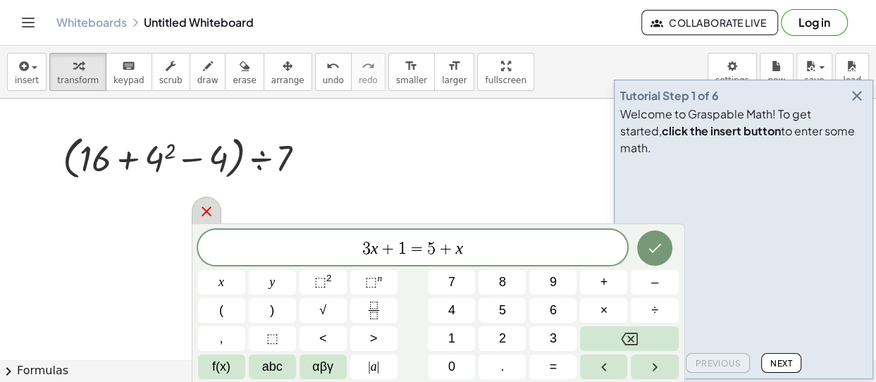
click at [202, 212] on icon at bounding box center [206, 211] width 17 height 17
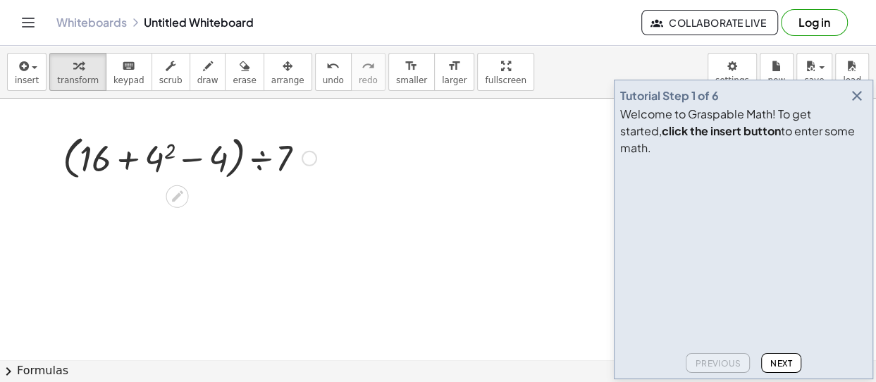
click at [155, 161] on div at bounding box center [190, 157] width 268 height 54
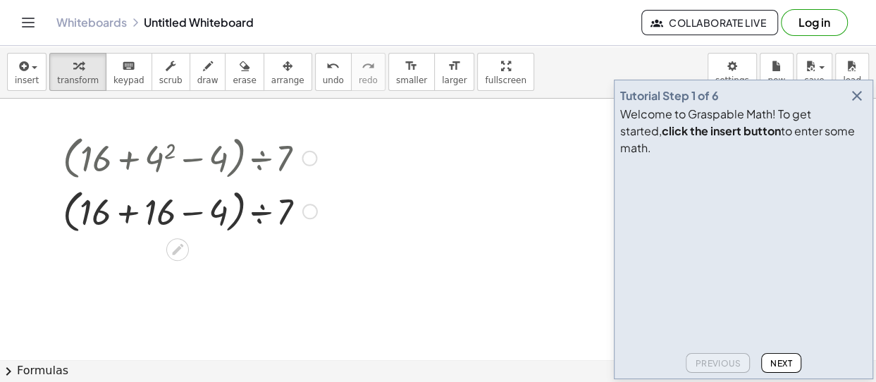
click at [132, 212] on div at bounding box center [190, 210] width 269 height 54
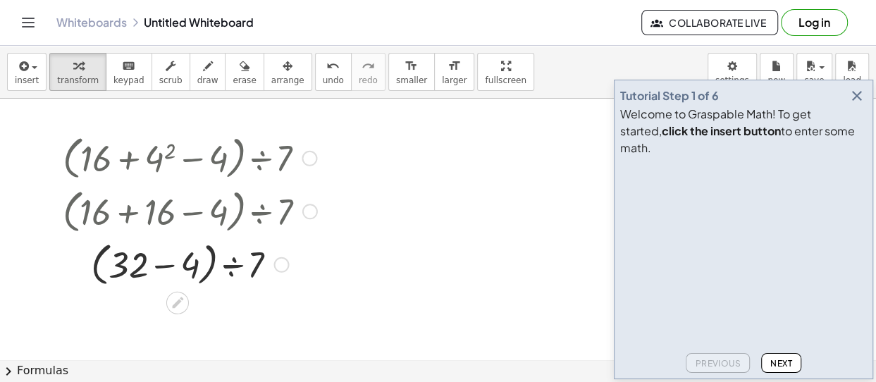
click at [159, 265] on div at bounding box center [190, 264] width 269 height 54
click at [159, 265] on div at bounding box center [190, 264] width 269 height 48
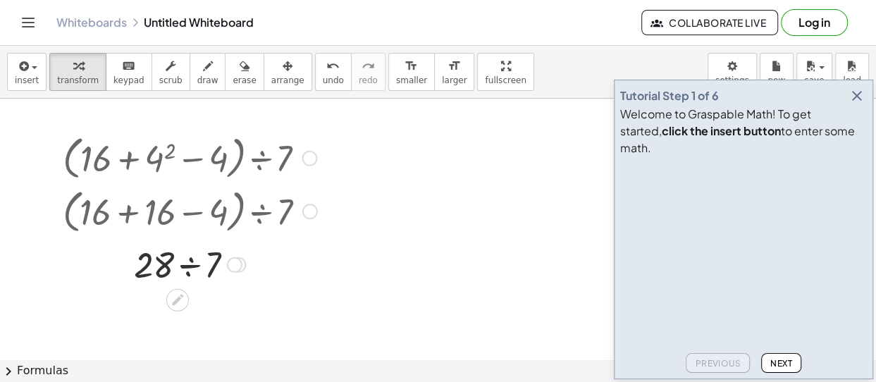
click at [190, 262] on div at bounding box center [190, 264] width 269 height 48
click at [37, 69] on button "insert" at bounding box center [26, 72] width 39 height 38
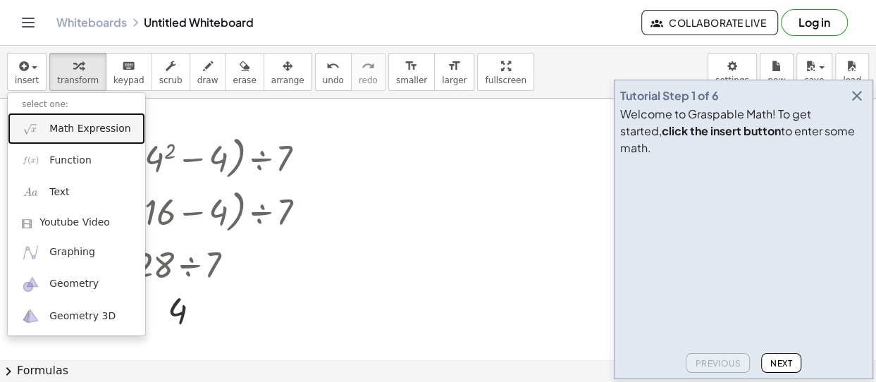
click at [43, 120] on link "Math Expression" at bounding box center [76, 129] width 137 height 32
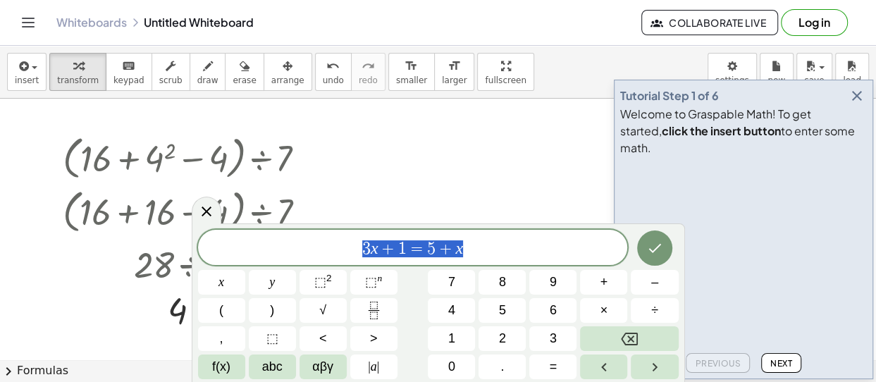
drag, startPoint x: 492, startPoint y: 246, endPoint x: 245, endPoint y: 243, distance: 246.8
click at [245, 243] on span "3 x + 1 = 5 + x" at bounding box center [413, 249] width 430 height 20
click at [654, 248] on icon "Done" at bounding box center [655, 248] width 17 height 17
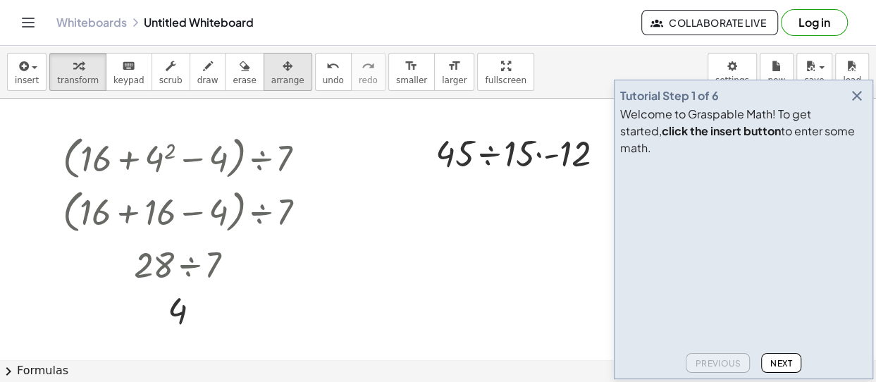
click at [271, 66] on div "button" at bounding box center [287, 65] width 33 height 17
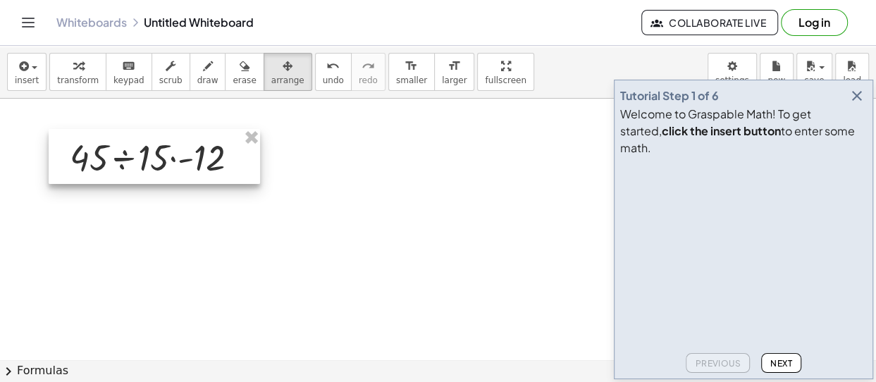
drag, startPoint x: 501, startPoint y: 138, endPoint x: 134, endPoint y: 140, distance: 366.6
click at [134, 140] on div at bounding box center [155, 156] width 212 height 55
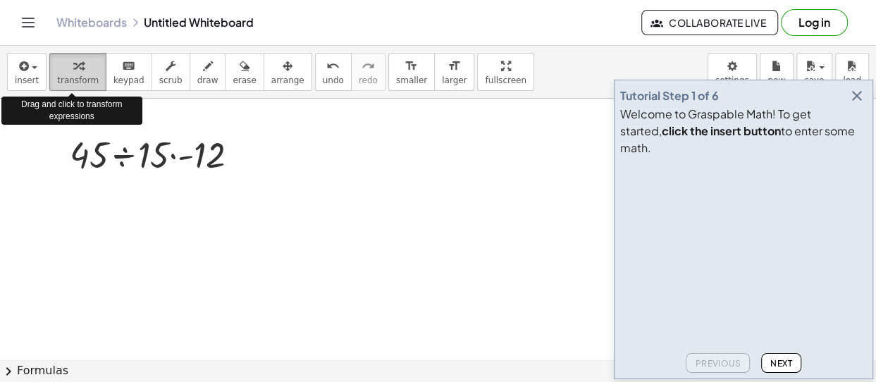
click at [63, 65] on div "button" at bounding box center [78, 65] width 42 height 17
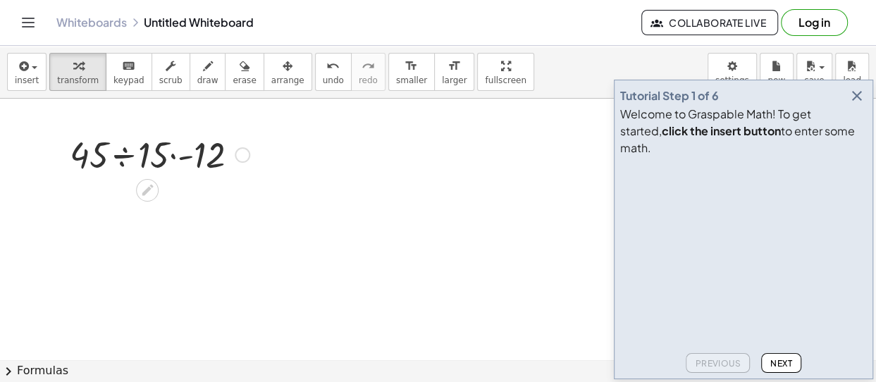
click at [122, 153] on div at bounding box center [160, 154] width 194 height 48
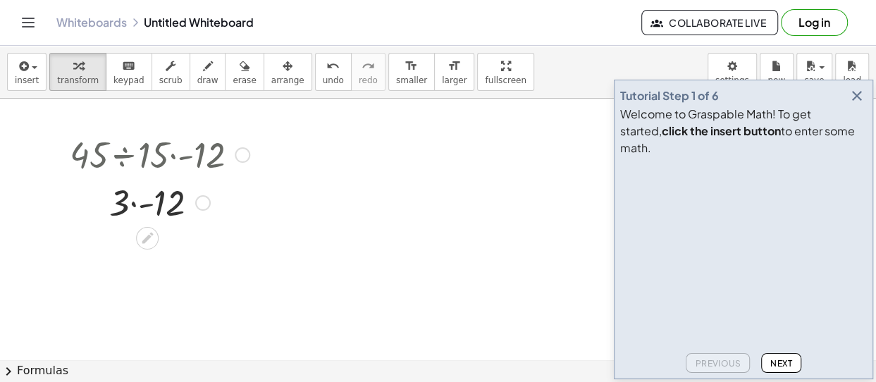
click at [132, 207] on div at bounding box center [160, 202] width 194 height 48
click at [323, 78] on span "undo" at bounding box center [333, 80] width 21 height 10
click at [137, 203] on div at bounding box center [160, 202] width 214 height 48
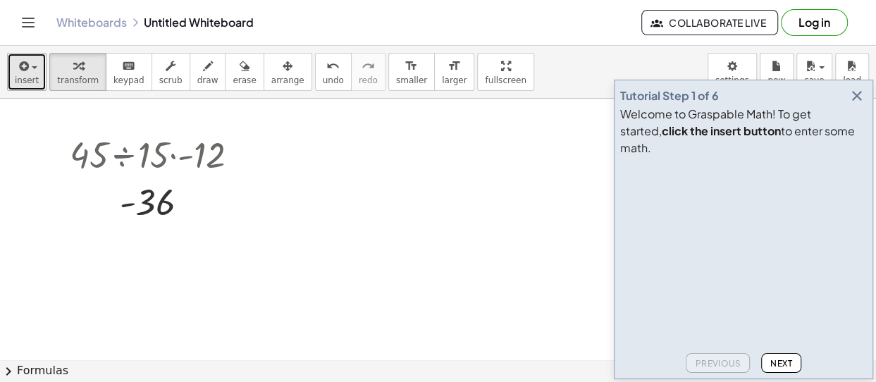
click at [38, 65] on button "insert" at bounding box center [26, 72] width 39 height 38
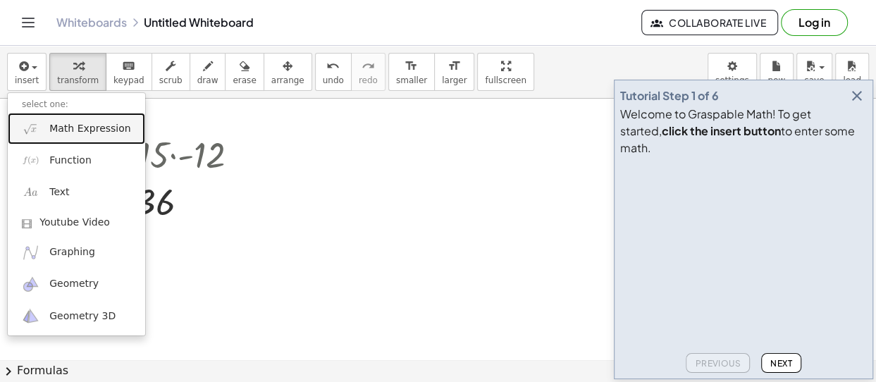
click at [51, 133] on span "Math Expression" at bounding box center [89, 129] width 81 height 14
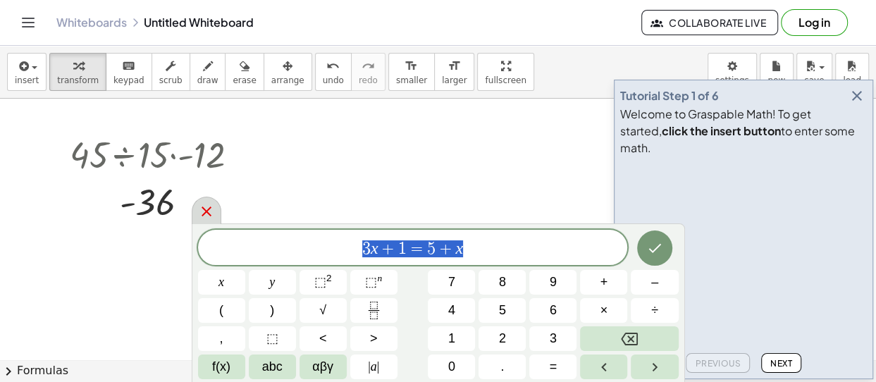
drag, startPoint x: 506, startPoint y: 249, endPoint x: 210, endPoint y: 212, distance: 298.4
click at [210, 224] on div "******** 3 x + 1 = 5 + x x y ⬚ 2 ⬚ n 7 8 9 + – ( ) √ 4 5 6 × ÷ , ⬚ < > 1 2 3 f(…" at bounding box center [439, 303] width 494 height 159
click at [406, 249] on span "∙" at bounding box center [407, 248] width 5 height 17
click at [522, 247] on span "( 6 − 1 0 ) · ( − 5 + 8 ) ​" at bounding box center [413, 249] width 430 height 20
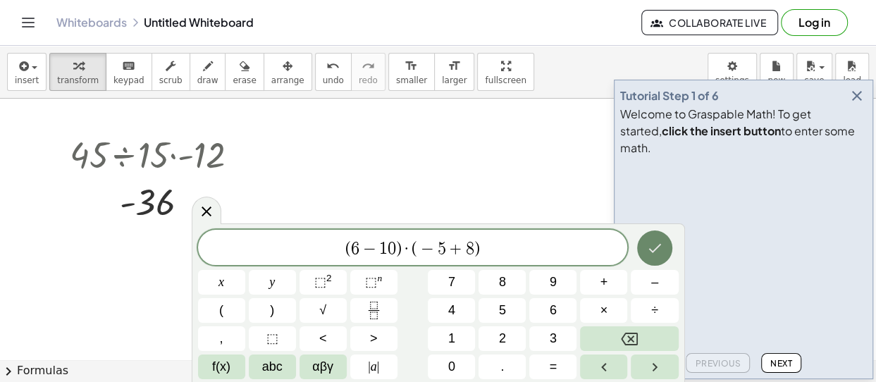
click at [651, 250] on icon "Done" at bounding box center [655, 248] width 13 height 9
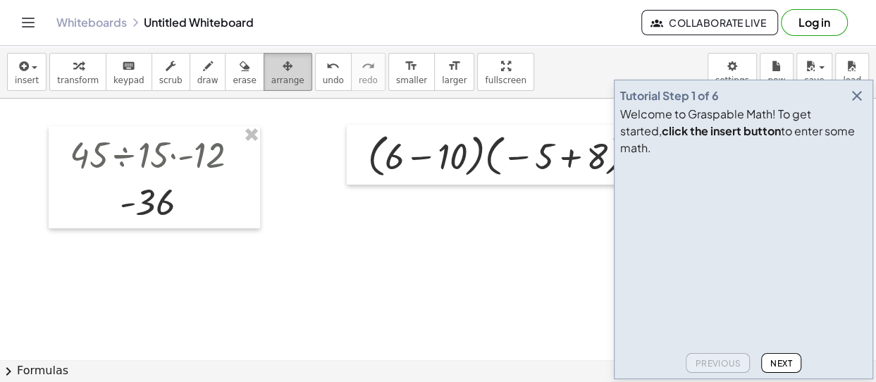
click at [283, 69] on icon "button" at bounding box center [288, 66] width 10 height 17
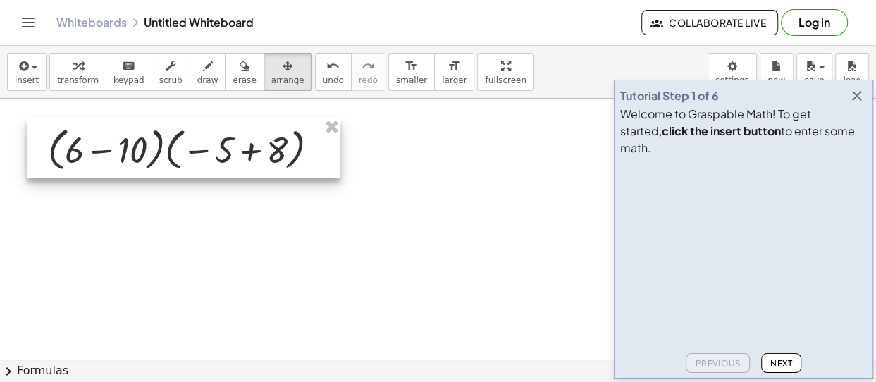
drag, startPoint x: 407, startPoint y: 147, endPoint x: 87, endPoint y: 141, distance: 320.2
click at [87, 141] on div at bounding box center [184, 148] width 314 height 61
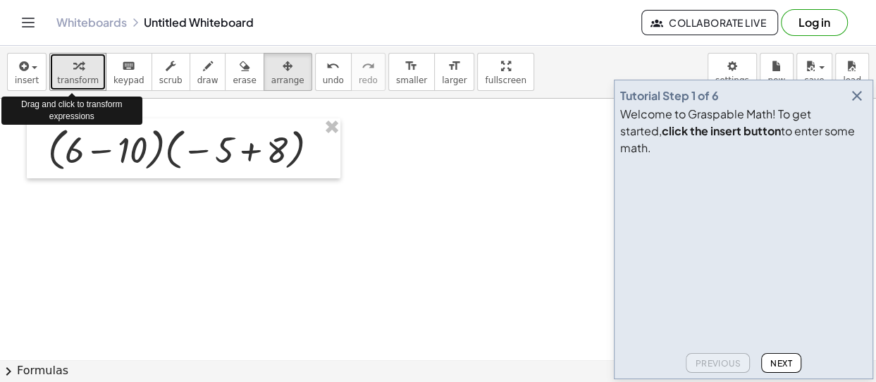
drag, startPoint x: 82, startPoint y: 74, endPoint x: 58, endPoint y: 198, distance: 126.4
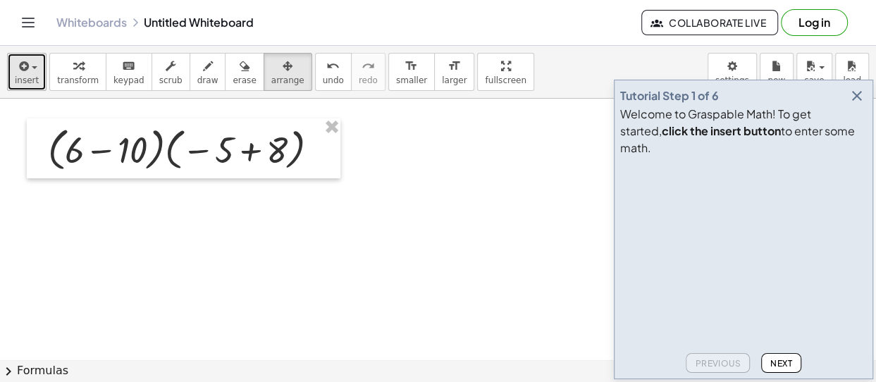
click at [35, 67] on button "insert" at bounding box center [26, 72] width 39 height 38
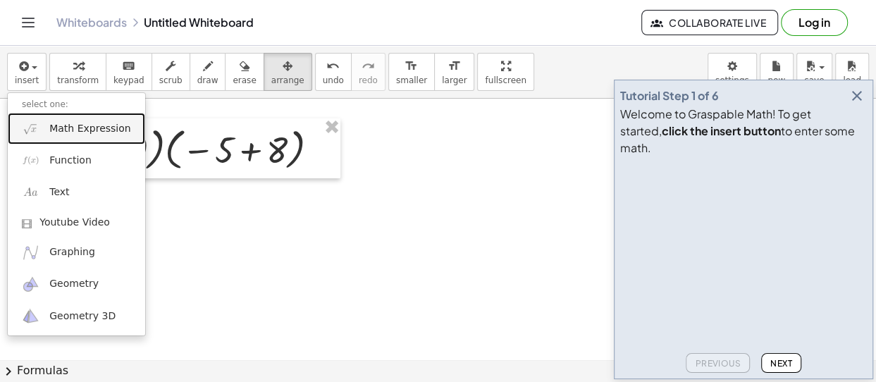
click at [55, 130] on span "Math Expression" at bounding box center [89, 129] width 81 height 14
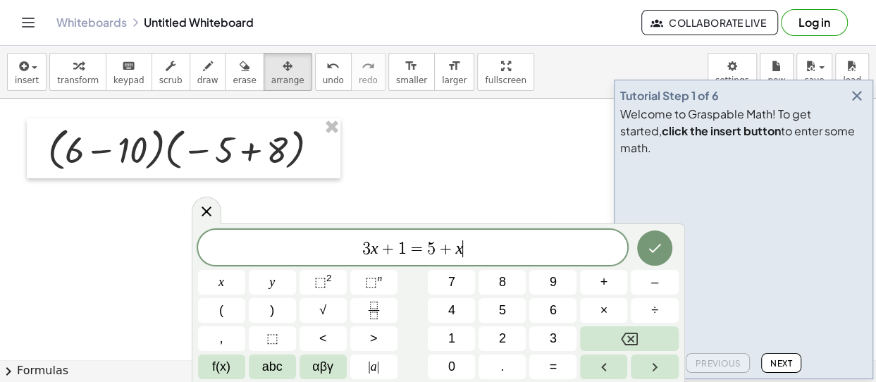
click at [212, 243] on span "3 x + 1 = 5 + x ​" at bounding box center [413, 249] width 430 height 20
click at [204, 214] on icon at bounding box center [207, 212] width 10 height 10
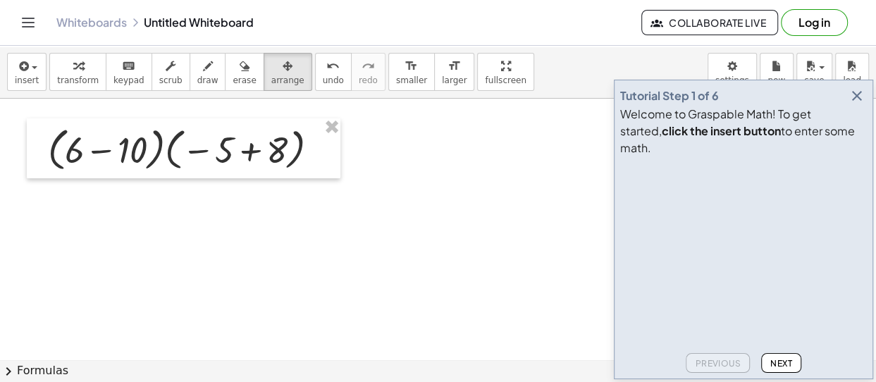
click at [77, 75] on span "transform" at bounding box center [78, 80] width 42 height 10
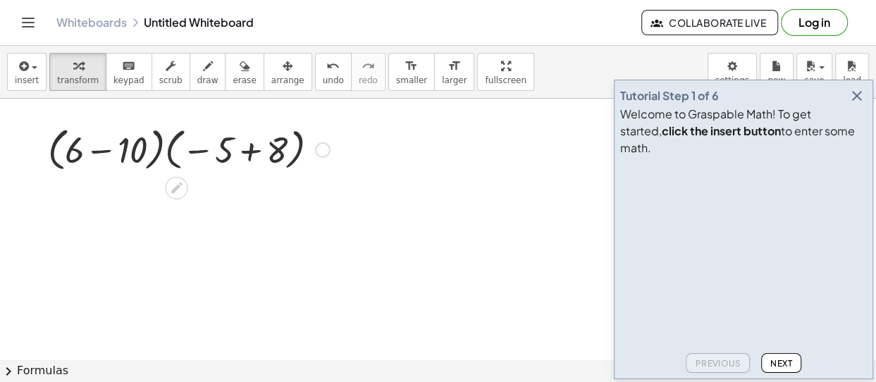
click at [126, 149] on div at bounding box center [189, 149] width 296 height 54
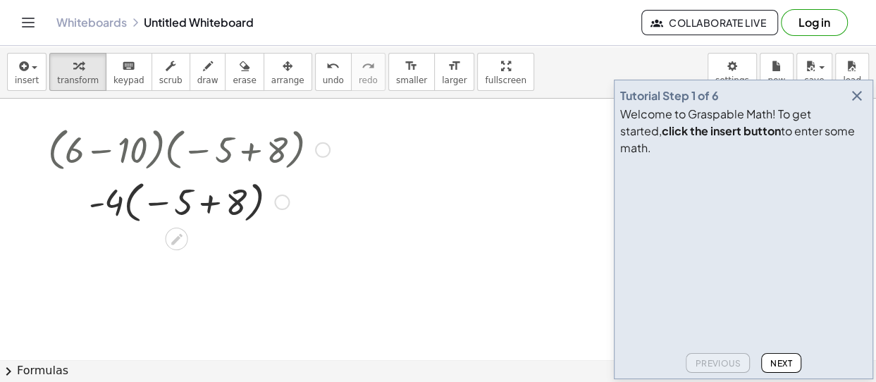
click at [197, 200] on div at bounding box center [189, 200] width 296 height 51
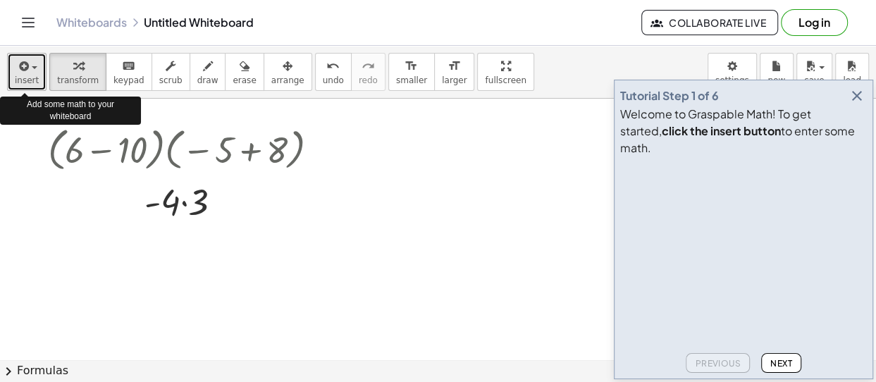
click at [36, 70] on button "insert" at bounding box center [26, 72] width 39 height 38
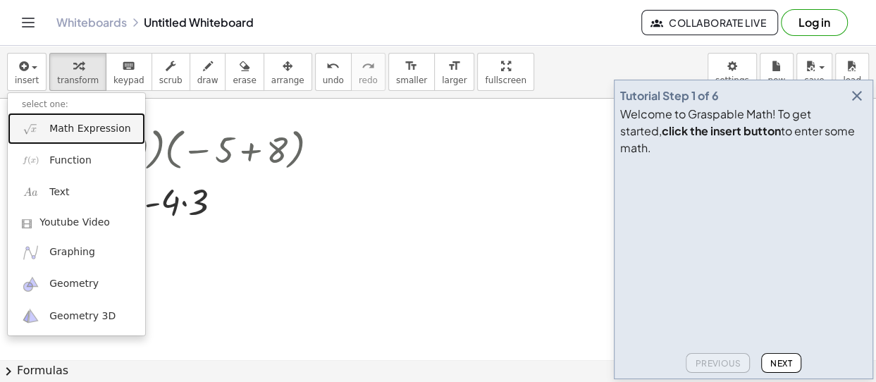
click at [51, 126] on span "Math Expression" at bounding box center [89, 129] width 81 height 14
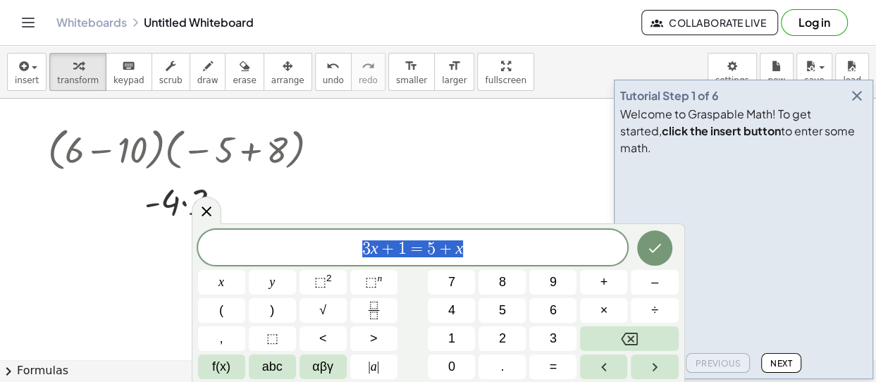
drag, startPoint x: 477, startPoint y: 252, endPoint x: 241, endPoint y: 237, distance: 236.0
click at [241, 237] on div "******** 3 x + 1 = 5 + x" at bounding box center [413, 247] width 430 height 35
click at [502, 239] on span "3 x + 1 = 5 + x" at bounding box center [413, 249] width 430 height 20
drag, startPoint x: 502, startPoint y: 238, endPoint x: 314, endPoint y: 245, distance: 188.4
click at [314, 245] on span "3 x + 1 = 5 + x" at bounding box center [413, 249] width 430 height 20
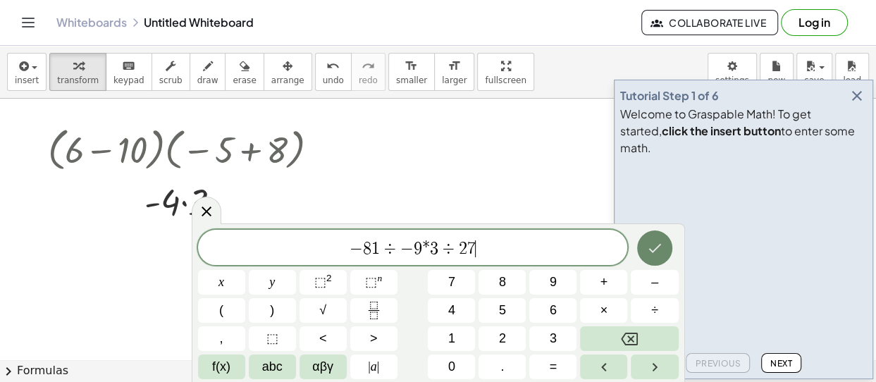
click at [659, 245] on icon "Done" at bounding box center [655, 248] width 13 height 9
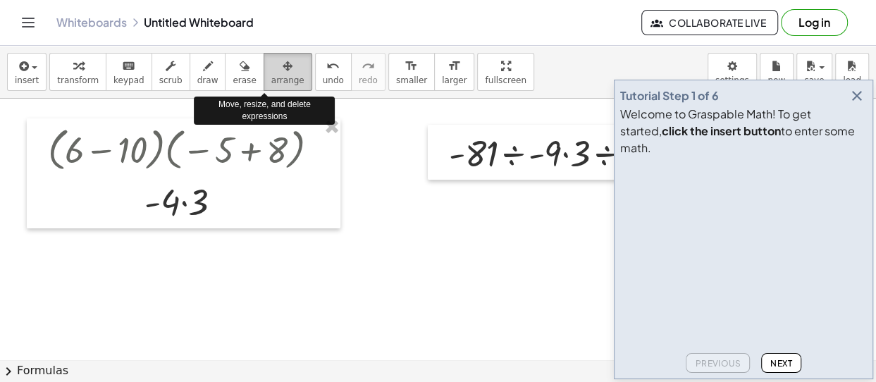
click at [279, 53] on button "arrange" at bounding box center [288, 72] width 49 height 38
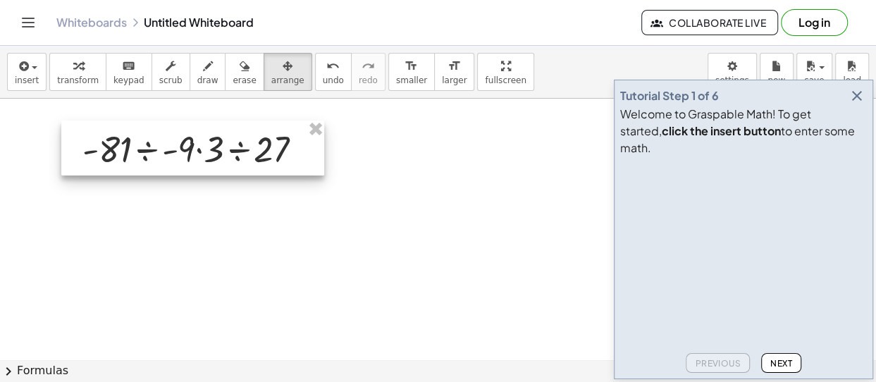
drag, startPoint x: 496, startPoint y: 135, endPoint x: 129, endPoint y: 131, distance: 366.7
click at [129, 131] on div at bounding box center [192, 148] width 263 height 55
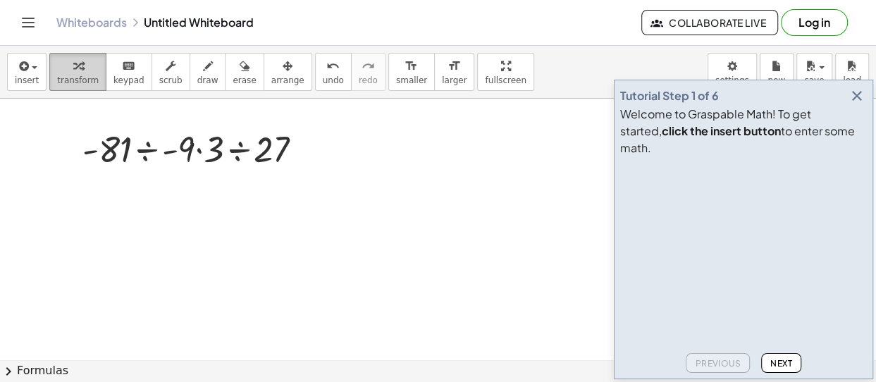
click at [73, 72] on icon "button" at bounding box center [78, 66] width 10 height 17
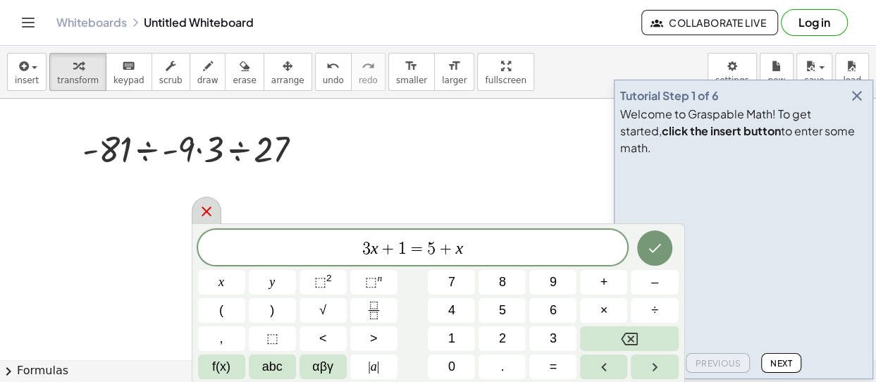
click at [203, 206] on icon at bounding box center [206, 211] width 17 height 17
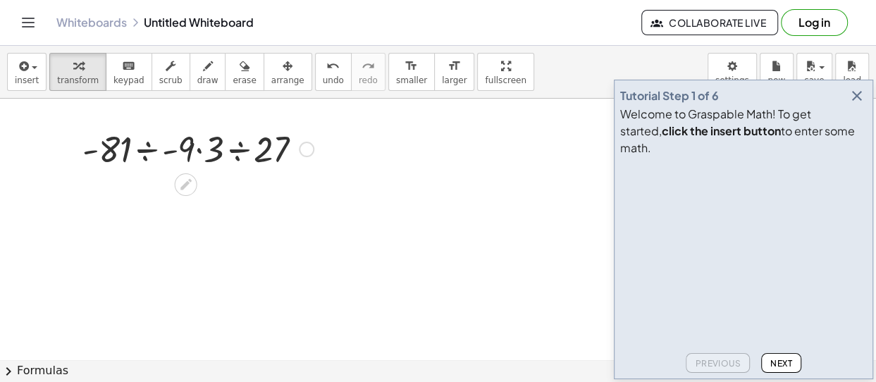
click at [147, 151] on div at bounding box center [197, 148] width 245 height 48
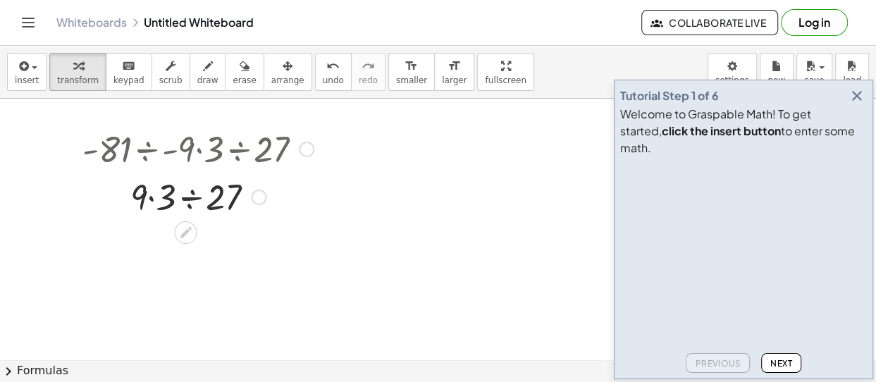
click at [154, 200] on div at bounding box center [197, 196] width 245 height 48
click at [326, 68] on icon "undo" at bounding box center [332, 66] width 13 height 17
click at [149, 198] on div at bounding box center [199, 196] width 256 height 48
click at [188, 196] on div at bounding box center [197, 196] width 245 height 48
click at [326, 65] on icon "undo" at bounding box center [332, 66] width 13 height 17
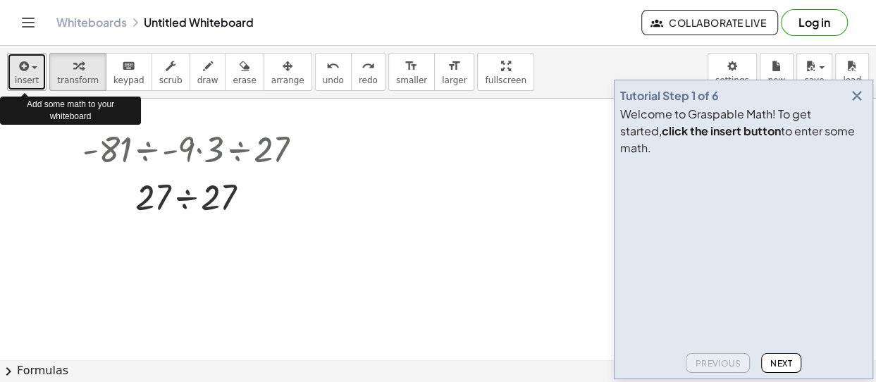
click at [33, 71] on div "button" at bounding box center [27, 65] width 24 height 17
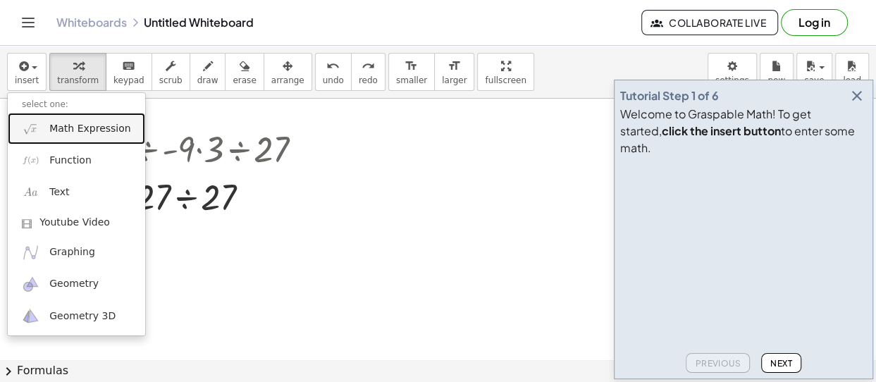
click at [49, 126] on link "Math Expression" at bounding box center [76, 129] width 137 height 32
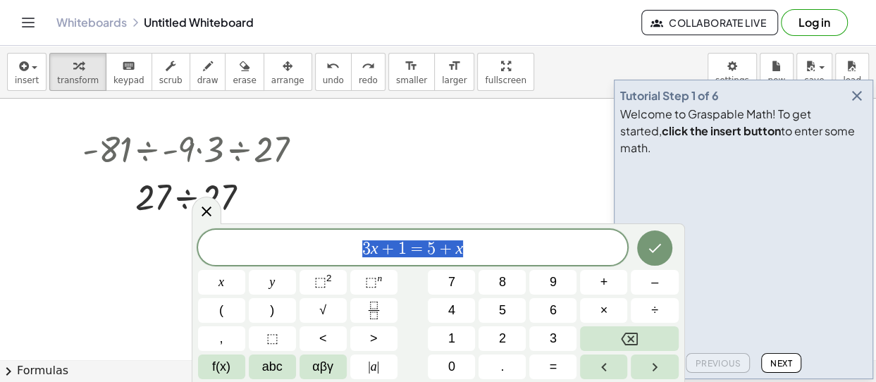
drag, startPoint x: 478, startPoint y: 247, endPoint x: 281, endPoint y: 249, distance: 197.4
click at [281, 249] on span "3 x + 1 = 5 + x" at bounding box center [413, 249] width 430 height 20
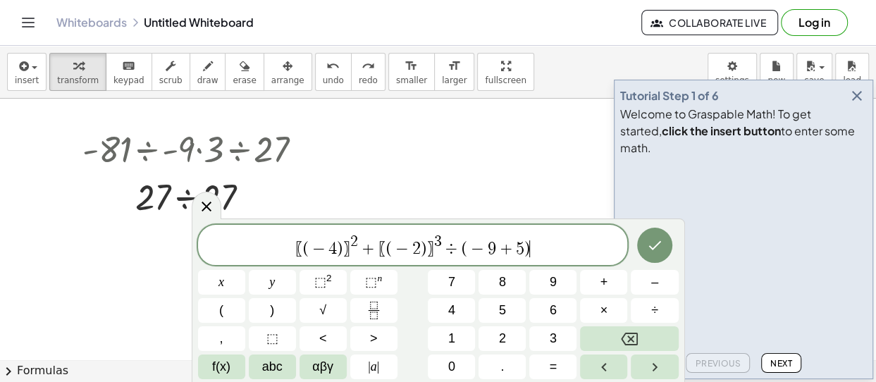
click at [386, 247] on span "〖 ( − 4 ) 〗 2 + 〖 ( − 2 ) 〗 3 ÷ ( − 9 + 5 ) ​" at bounding box center [413, 245] width 430 height 25
click at [549, 244] on span "〖 ( − 4 ) 〗 2 + ( − 2 ) 3 ÷ ( − 9 + 5 ) ​" at bounding box center [413, 245] width 430 height 25
click at [352, 247] on span "〗" at bounding box center [354, 248] width 8 height 17
click at [315, 247] on span "〖 ( − 4 ) ​ 2 + ( − 2 ) 3 ÷ ( − 9 + 5 )" at bounding box center [413, 245] width 430 height 25
click at [657, 247] on icon "Done" at bounding box center [655, 245] width 17 height 17
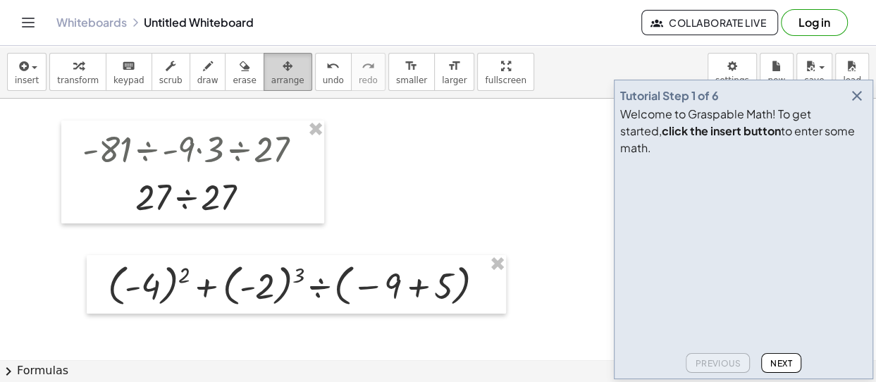
click at [272, 66] on div "button" at bounding box center [287, 65] width 33 height 17
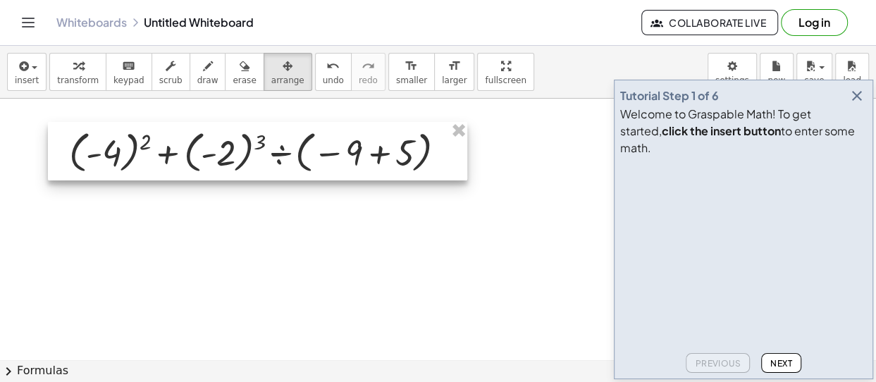
drag, startPoint x: 301, startPoint y: 275, endPoint x: 261, endPoint y: 141, distance: 139.9
click at [261, 141] on div at bounding box center [258, 151] width 420 height 59
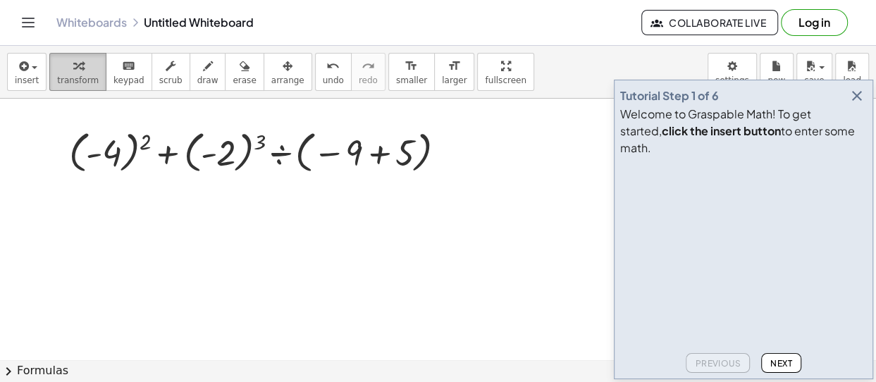
click at [75, 66] on icon "button" at bounding box center [78, 66] width 10 height 17
click at [113, 155] on div at bounding box center [263, 151] width 402 height 51
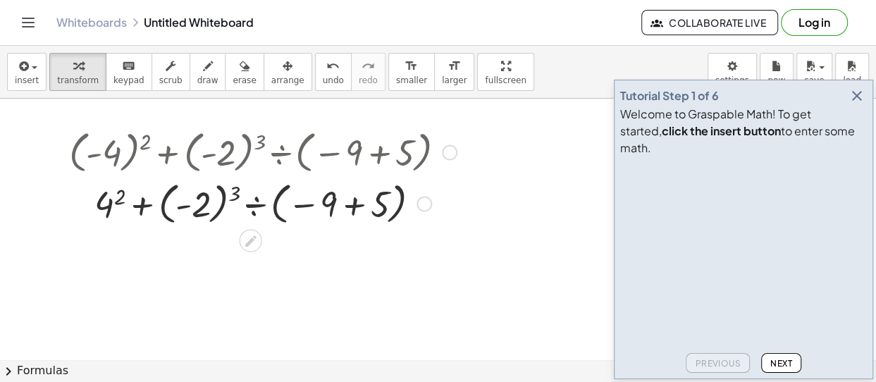
click at [112, 203] on div at bounding box center [263, 202] width 402 height 51
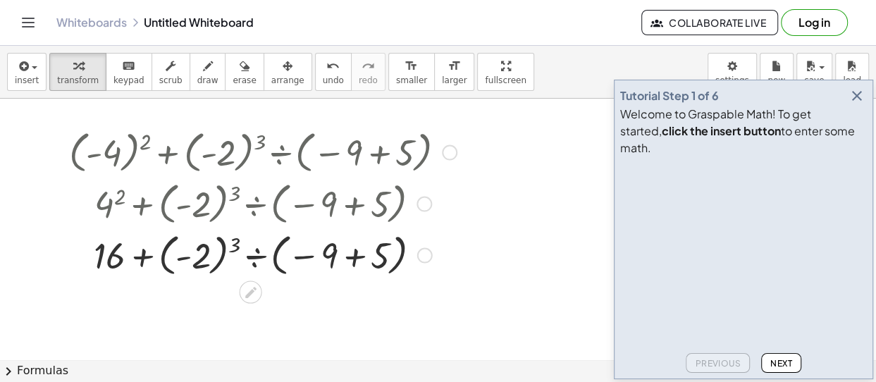
click at [192, 255] on div at bounding box center [263, 253] width 402 height 51
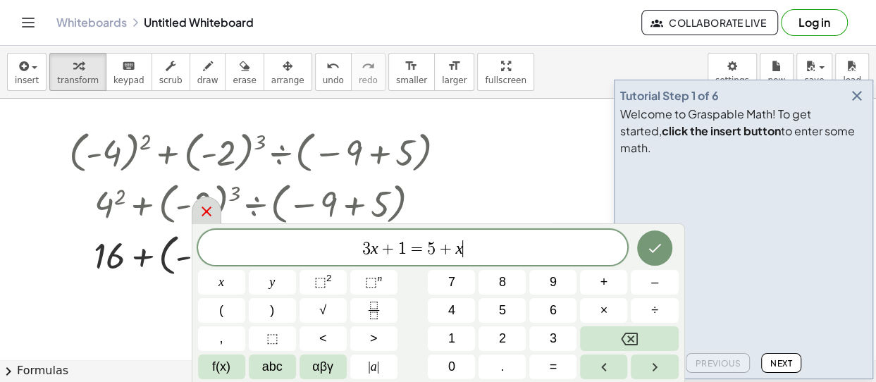
click at [212, 212] on icon at bounding box center [206, 211] width 17 height 17
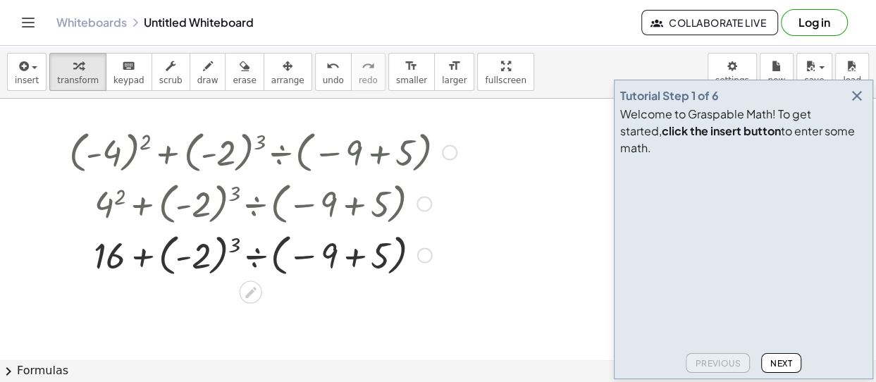
click at [181, 259] on div at bounding box center [263, 253] width 402 height 51
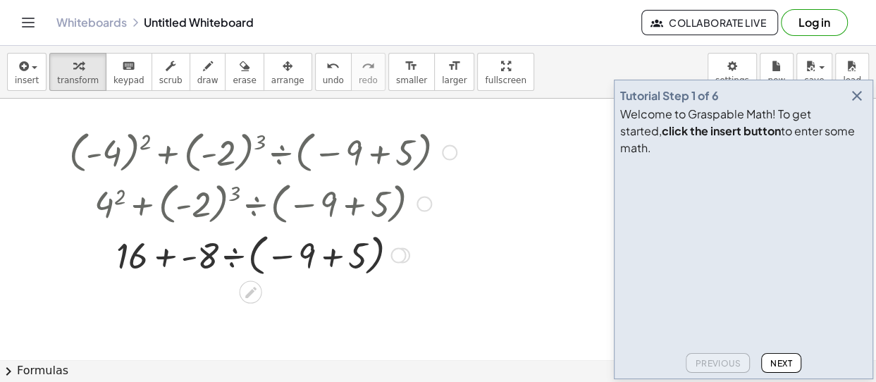
click at [322, 255] on div at bounding box center [263, 253] width 402 height 51
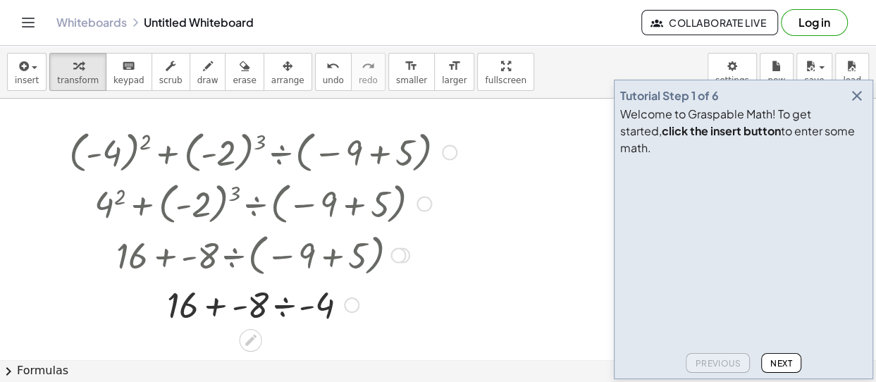
click at [215, 304] on div at bounding box center [263, 304] width 402 height 48
click at [221, 306] on div at bounding box center [263, 304] width 402 height 48
click at [279, 301] on div at bounding box center [263, 304] width 402 height 48
click at [262, 309] on div at bounding box center [263, 304] width 402 height 48
